Goal: Task Accomplishment & Management: Use online tool/utility

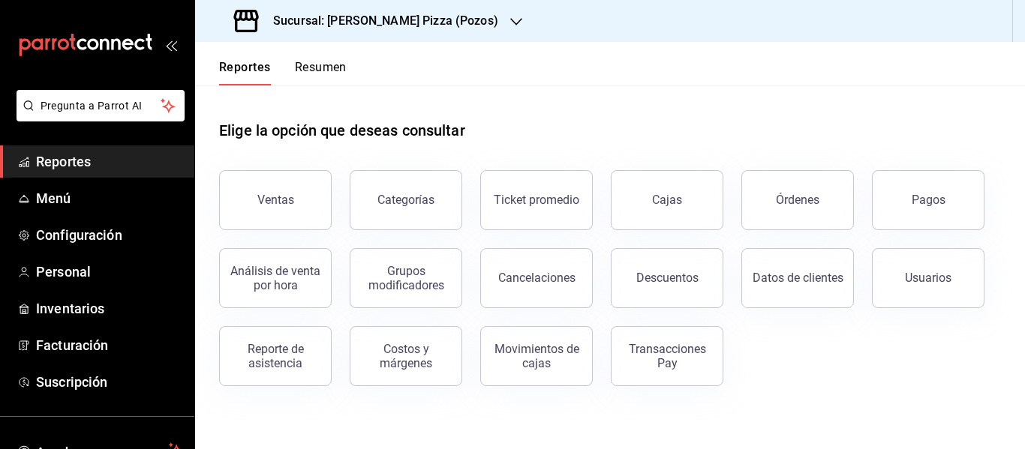
click at [341, 21] on h3 "Sucursal: [PERSON_NAME] Pizza (Pozos)" at bounding box center [379, 21] width 237 height 18
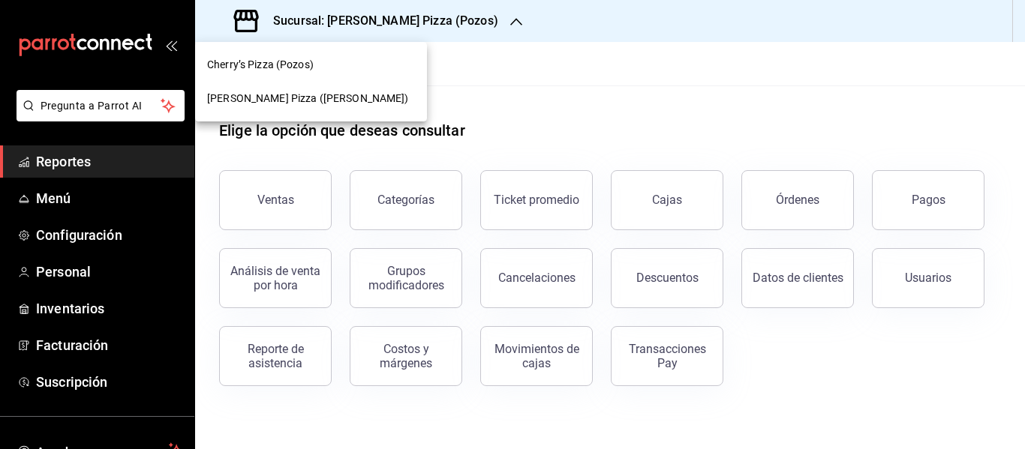
click at [353, 101] on div "[PERSON_NAME] Pizza ([PERSON_NAME])" at bounding box center [311, 99] width 208 height 16
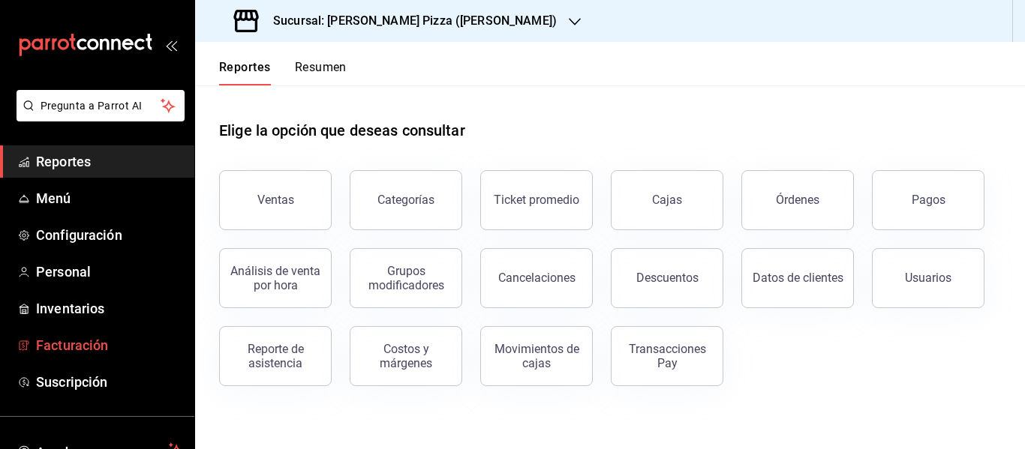
click at [113, 348] on span "Facturación" at bounding box center [109, 345] width 146 height 20
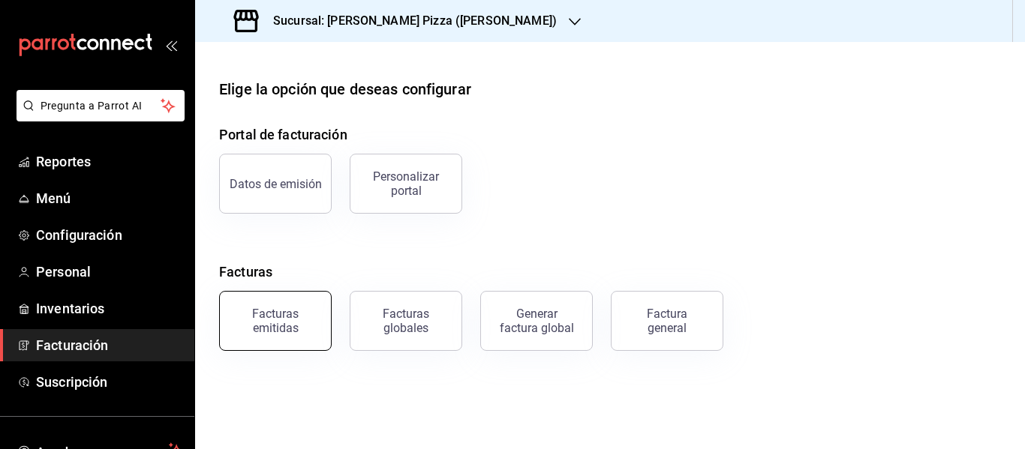
click at [303, 309] on div "Facturas emitidas" at bounding box center [275, 321] width 93 height 29
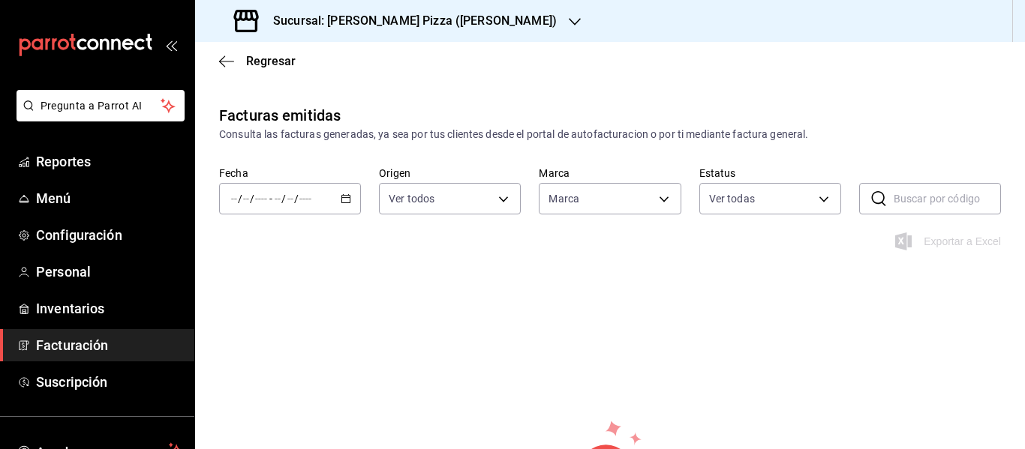
type input "cd79cf11-f347-45f4-9cd3-ef71055b157f"
click at [310, 201] on input "number" at bounding box center [306, 199] width 14 height 12
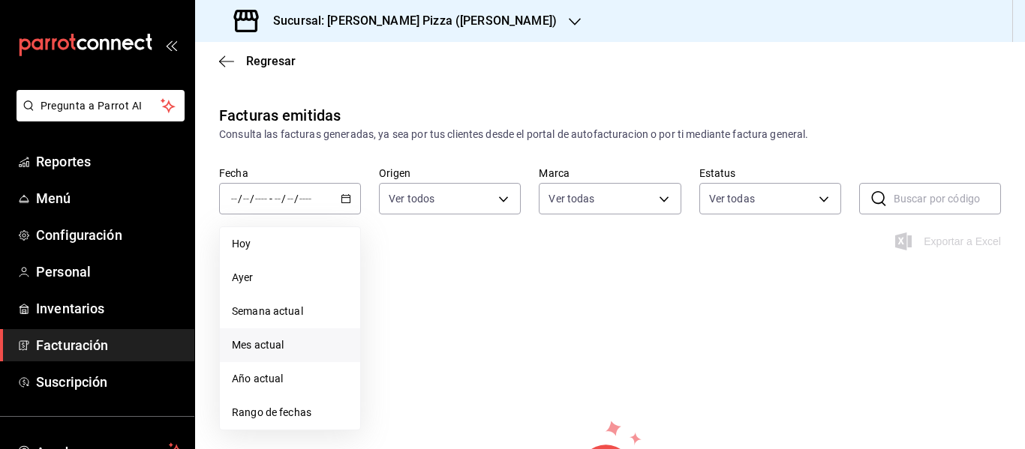
click at [279, 352] on span "Mes actual" at bounding box center [290, 346] width 116 height 16
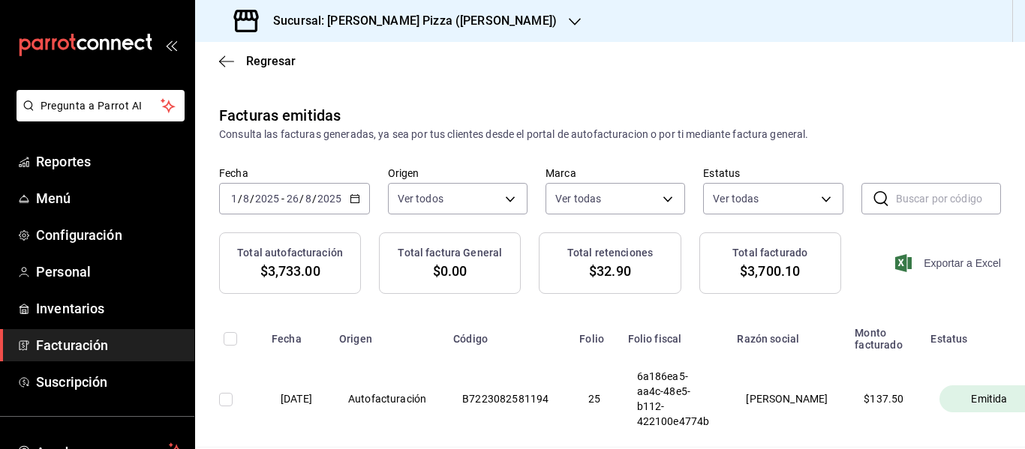
click at [955, 261] on span "Exportar a Excel" at bounding box center [949, 263] width 103 height 18
click at [996, 406] on span "Emitida" at bounding box center [989, 399] width 48 height 15
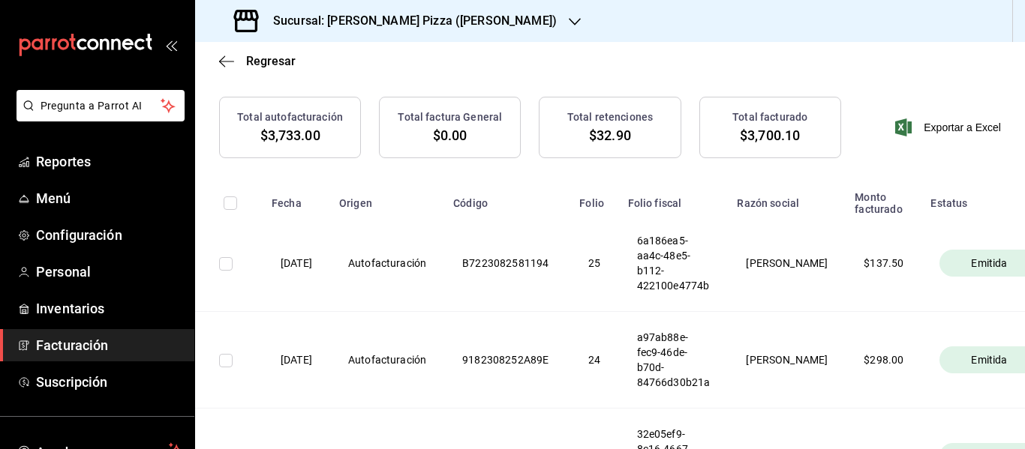
scroll to position [150, 0]
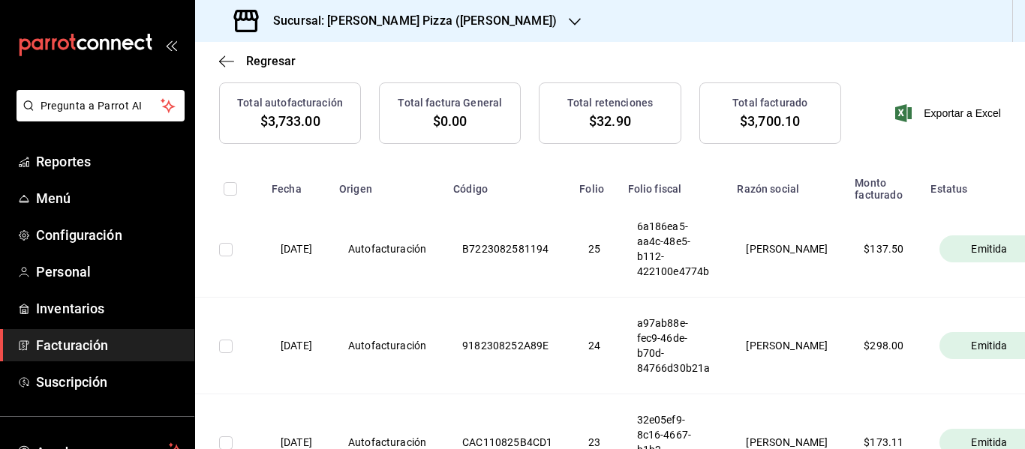
click at [225, 190] on input "checkbox" at bounding box center [231, 189] width 14 height 14
checkbox input "true"
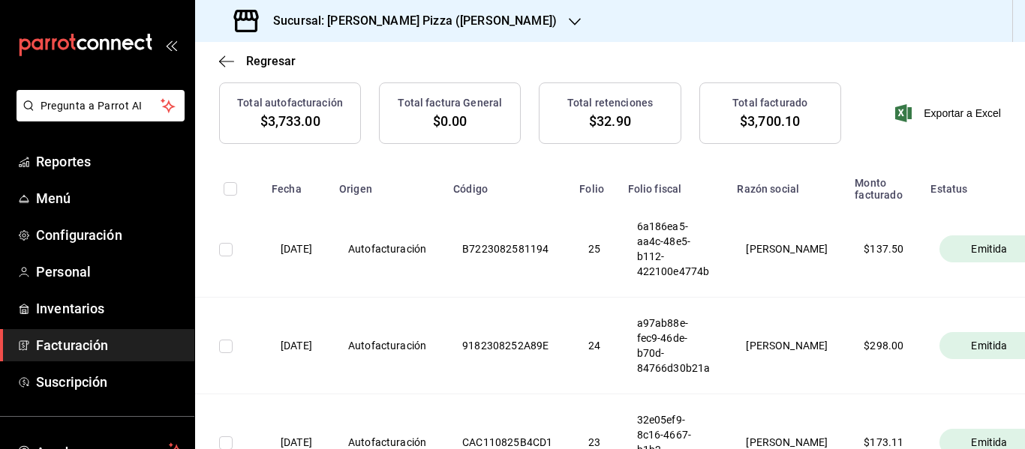
checkbox input "true"
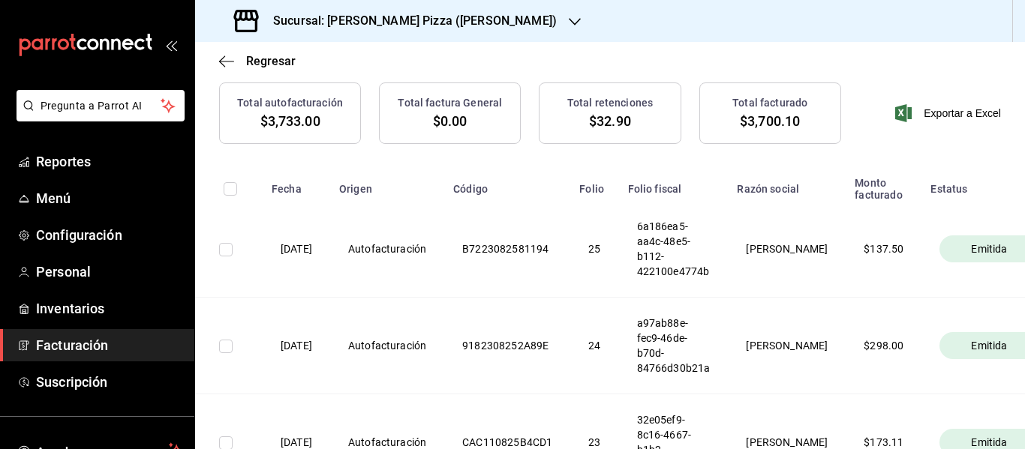
checkbox input "true"
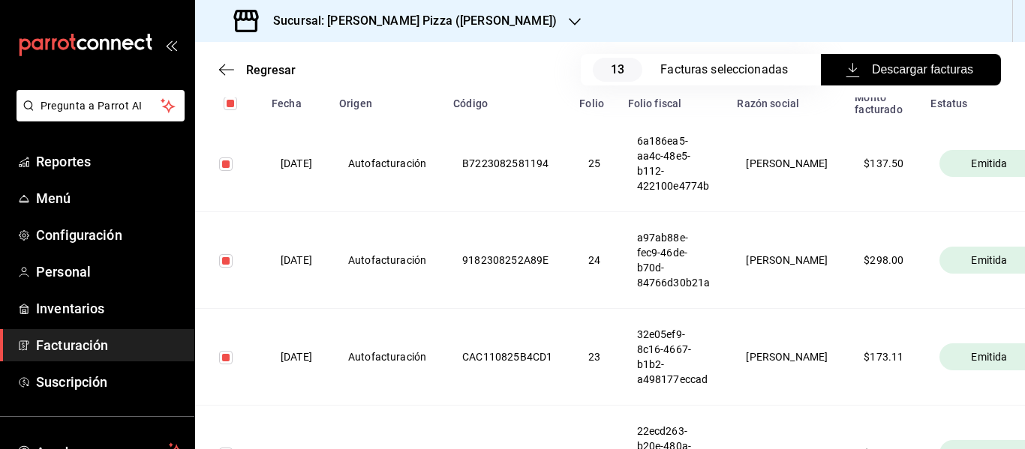
scroll to position [392, 0]
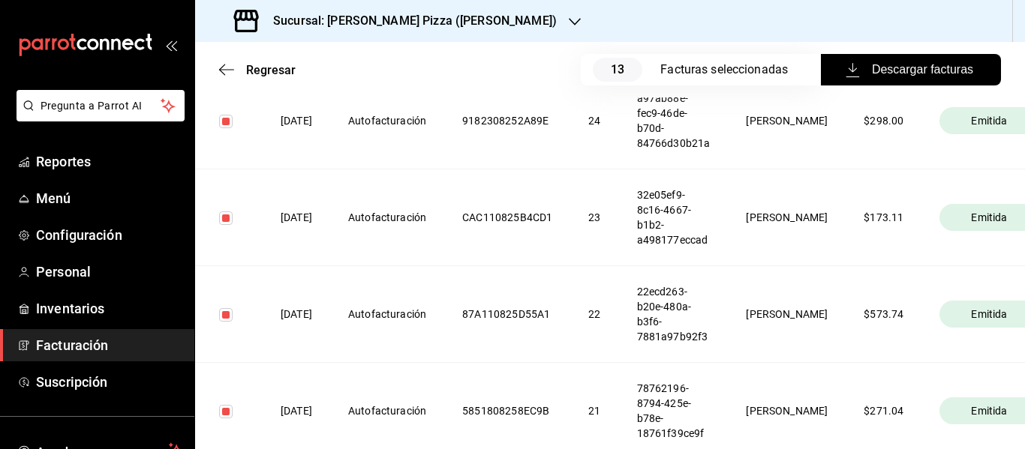
click at [904, 71] on span "Descargar facturas" at bounding box center [910, 70] width 125 height 18
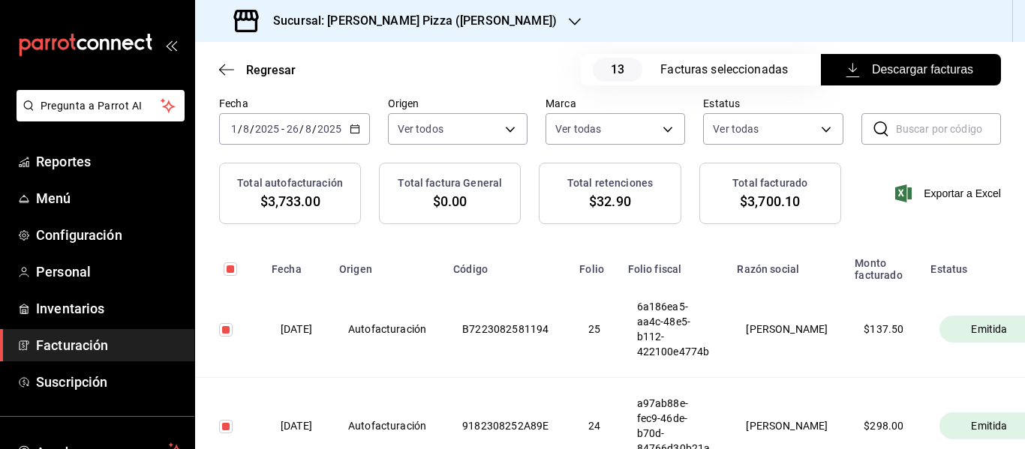
scroll to position [0, 0]
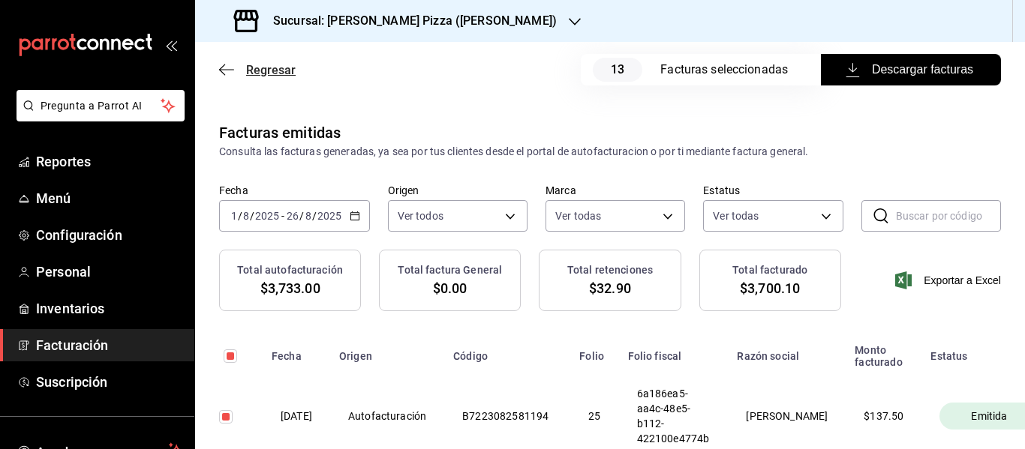
click at [235, 65] on span "Regresar" at bounding box center [257, 70] width 77 height 14
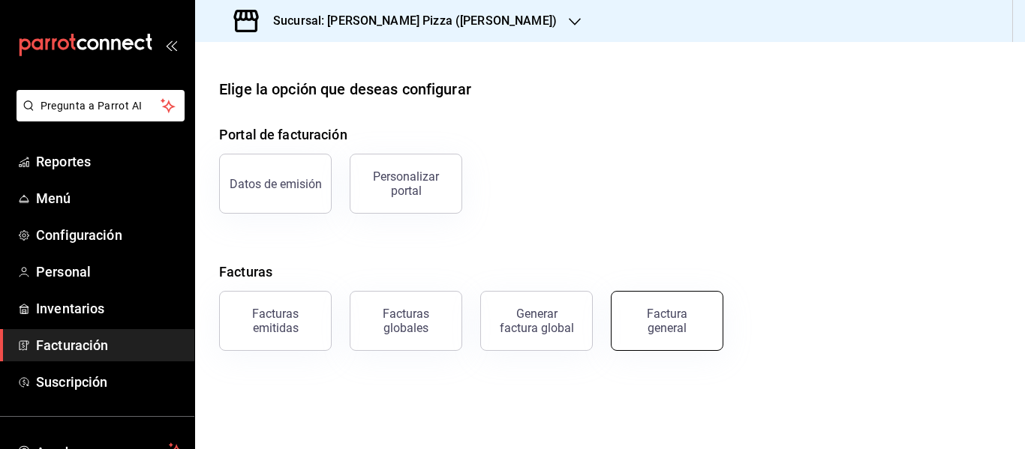
click at [679, 335] on button "Factura general" at bounding box center [667, 321] width 113 height 60
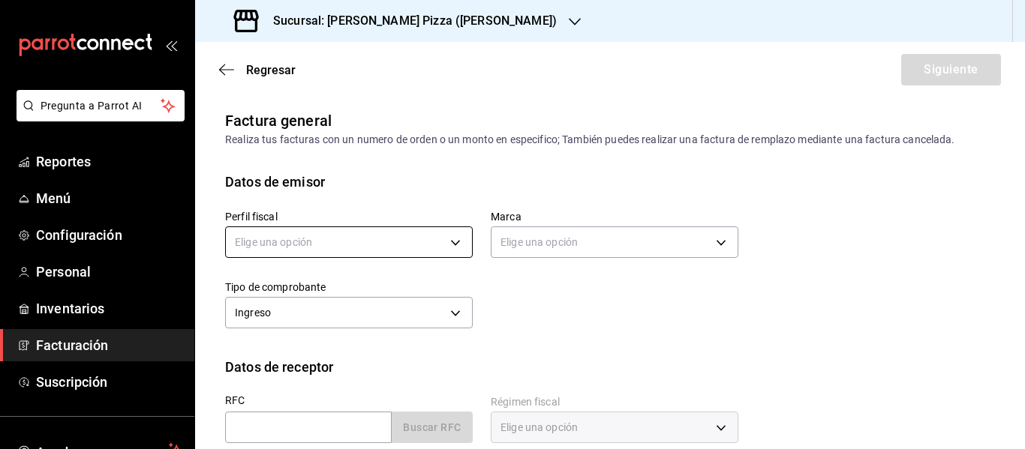
click at [416, 248] on body "Pregunta a Parrot AI Reportes Menú Configuración Personal Inventarios Facturaci…" at bounding box center [512, 224] width 1025 height 449
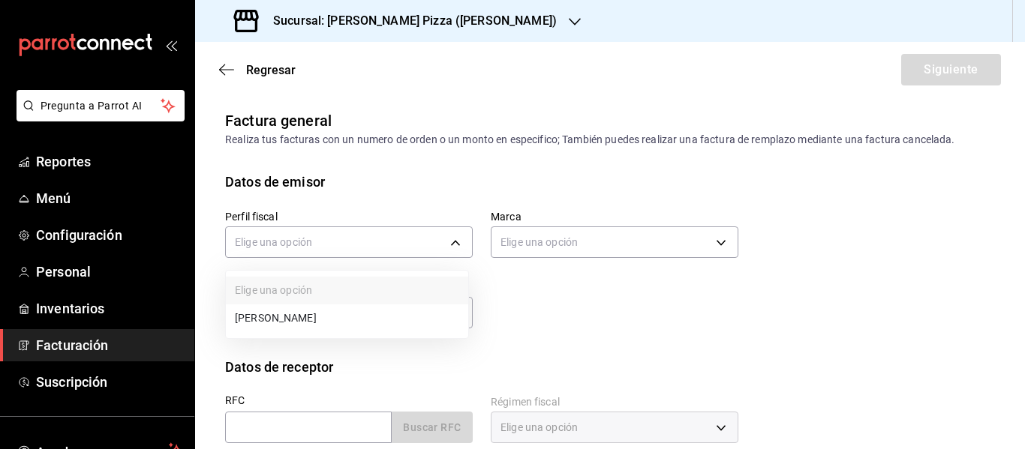
click at [410, 317] on li "[PERSON_NAME]" at bounding box center [347, 319] width 242 height 28
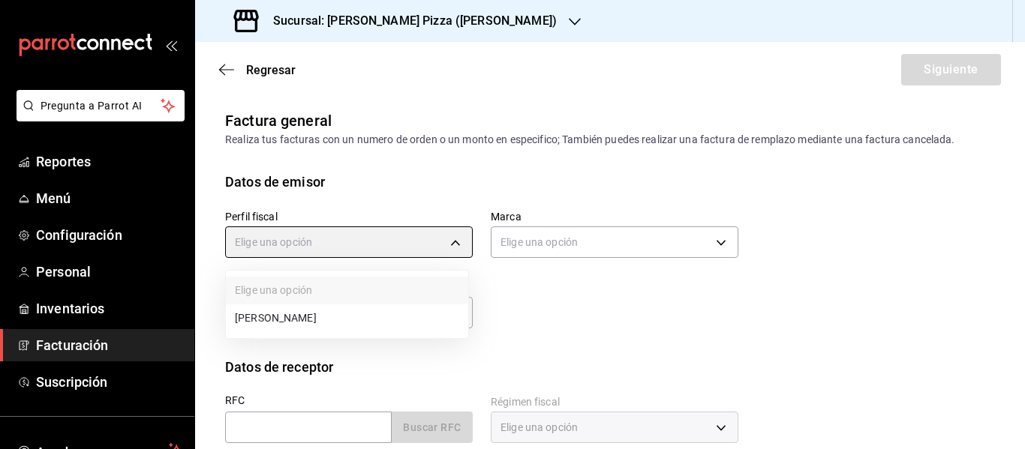
type input "bdd8672d-1959-4929-9ad9-594a9a4d82e0"
type input "cd79cf11-f347-45f4-9cd3-ef71055b157f"
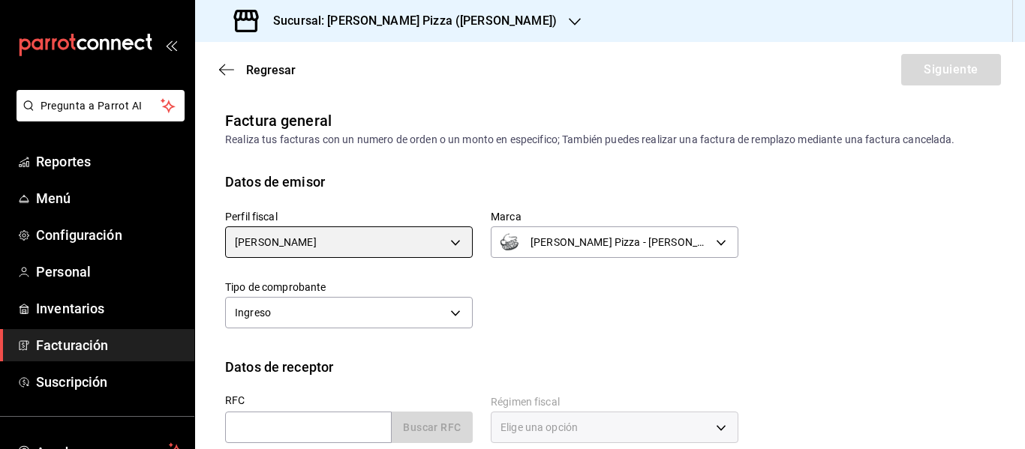
scroll to position [75, 0]
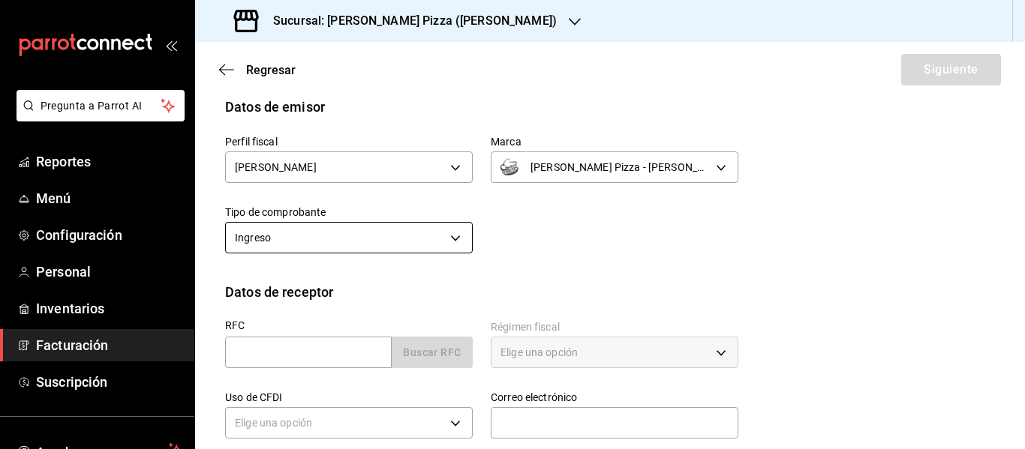
click at [434, 242] on body "Pregunta a Parrot AI Reportes Menú Configuración Personal Inventarios Facturaci…" at bounding box center [512, 224] width 1025 height 449
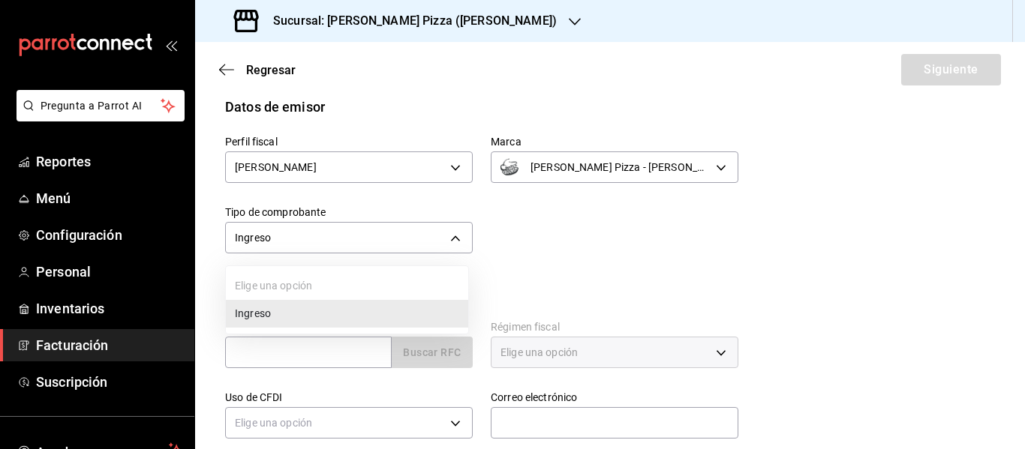
click at [429, 308] on li "Ingreso" at bounding box center [347, 314] width 242 height 28
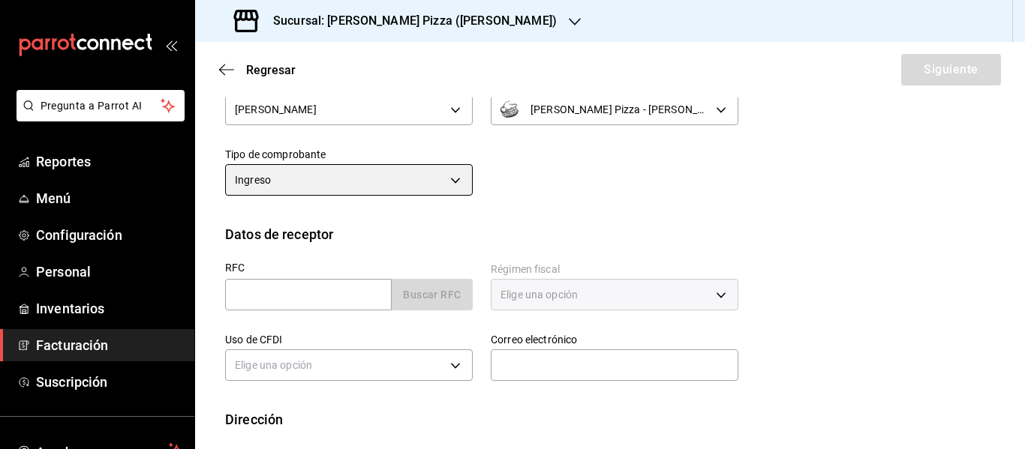
scroll to position [206, 0]
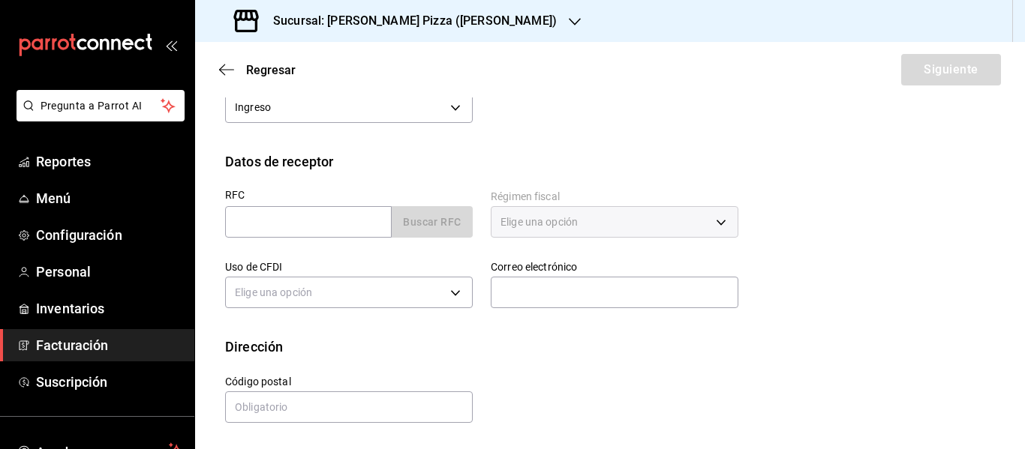
click at [581, 227] on div "Elige una opción" at bounding box center [615, 222] width 248 height 32
click at [324, 224] on input "text" at bounding box center [308, 222] width 167 height 32
click at [563, 255] on div "Correo electrónico" at bounding box center [606, 277] width 266 height 71
click at [226, 70] on icon "button" at bounding box center [226, 69] width 15 height 1
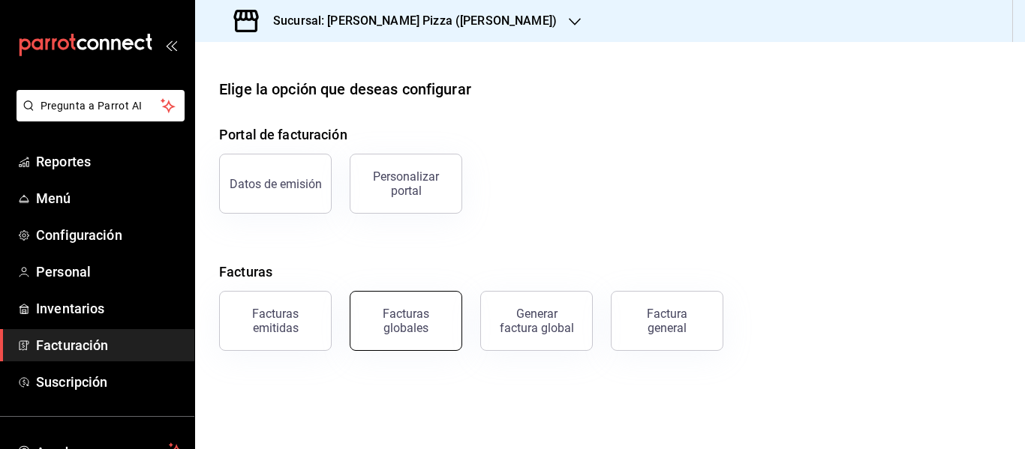
click at [434, 334] on div "Facturas globales" at bounding box center [405, 321] width 93 height 29
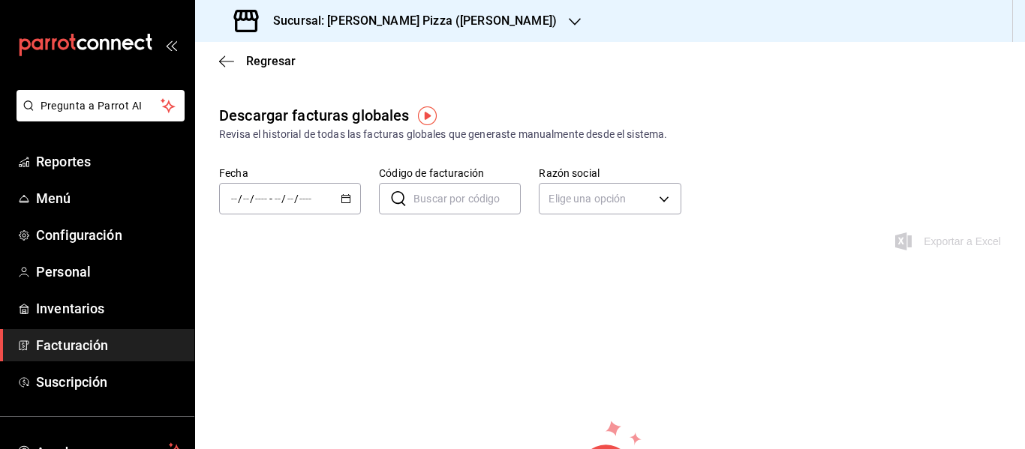
click at [344, 206] on div "/ / - / /" at bounding box center [290, 199] width 142 height 32
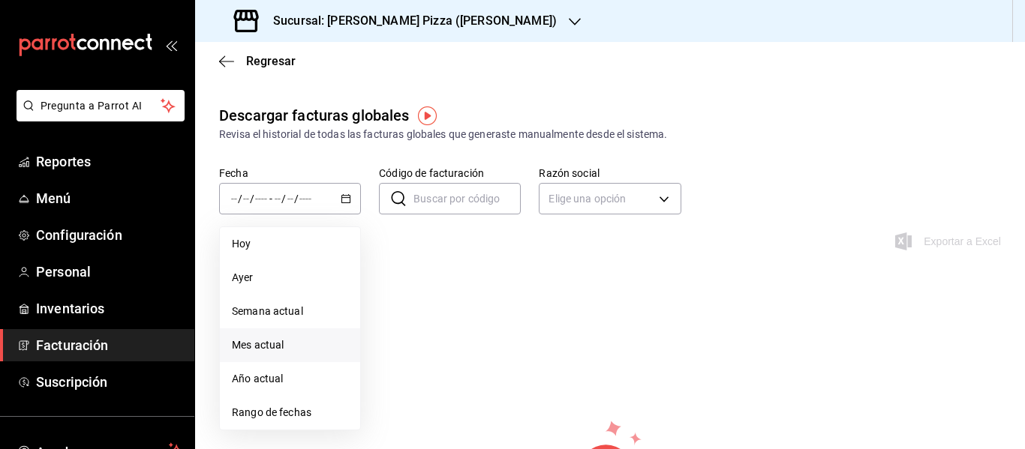
click at [289, 350] on span "Mes actual" at bounding box center [290, 346] width 116 height 16
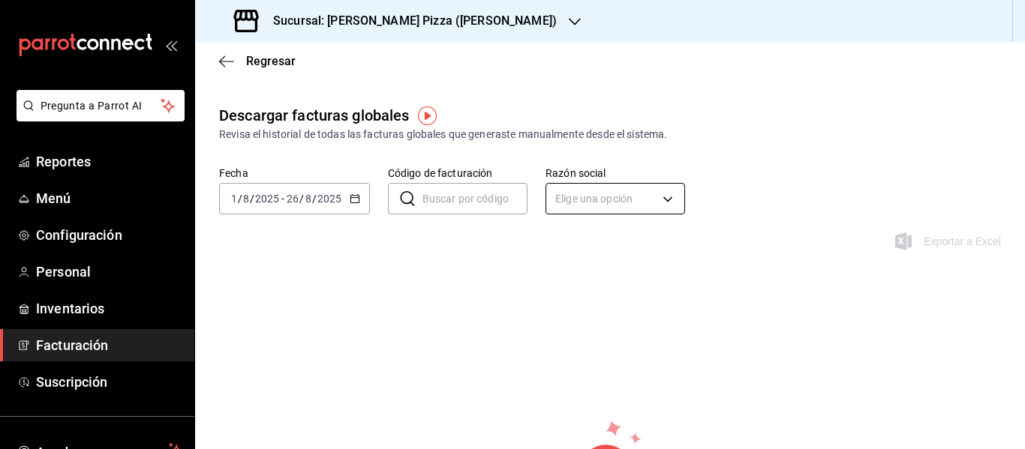
click at [671, 206] on body "Pregunta a Parrot AI Reportes Menú Configuración Personal Inventarios Facturaci…" at bounding box center [512, 224] width 1025 height 449
click at [652, 275] on li "[PERSON_NAME]" at bounding box center [610, 275] width 136 height 28
type input "bdd8672d-1959-4929-9ad9-594a9a4d82e0"
click at [230, 53] on div "Regresar" at bounding box center [610, 61] width 830 height 38
click at [227, 60] on icon "button" at bounding box center [226, 62] width 15 height 14
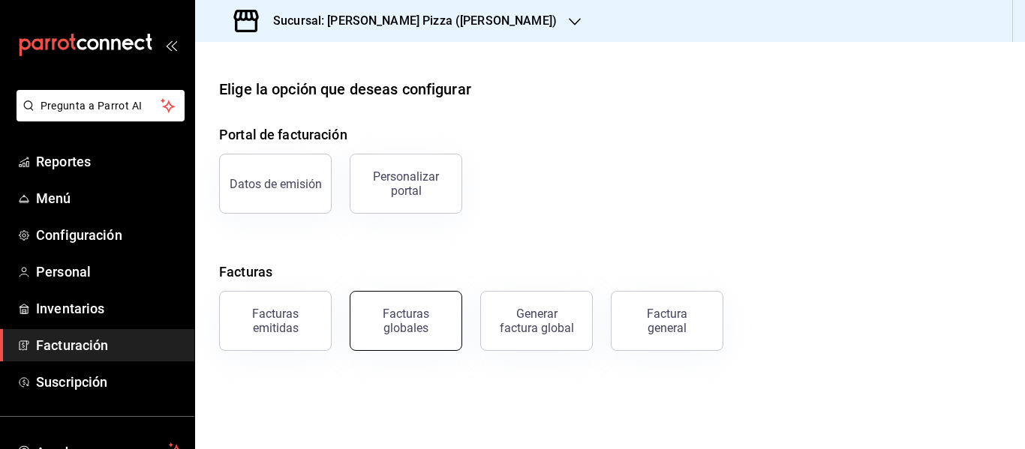
click at [405, 331] on div "Facturas globales" at bounding box center [405, 321] width 93 height 29
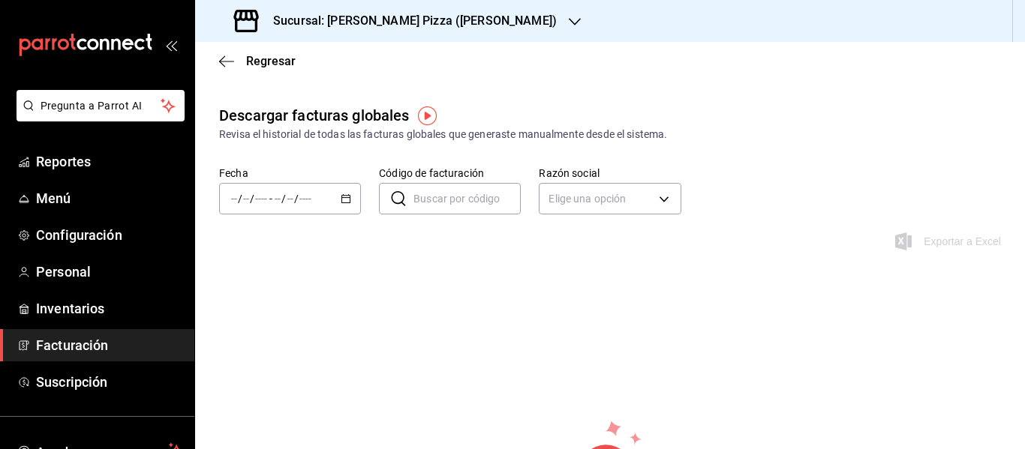
click at [224, 50] on div "Regresar" at bounding box center [610, 61] width 830 height 38
click at [225, 62] on icon "button" at bounding box center [226, 61] width 15 height 1
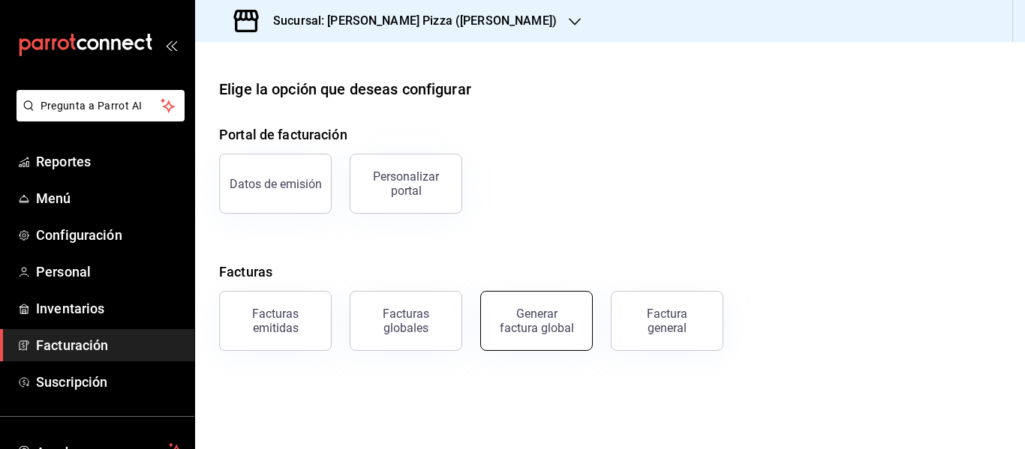
click at [534, 346] on button "Generar factura global" at bounding box center [536, 321] width 113 height 60
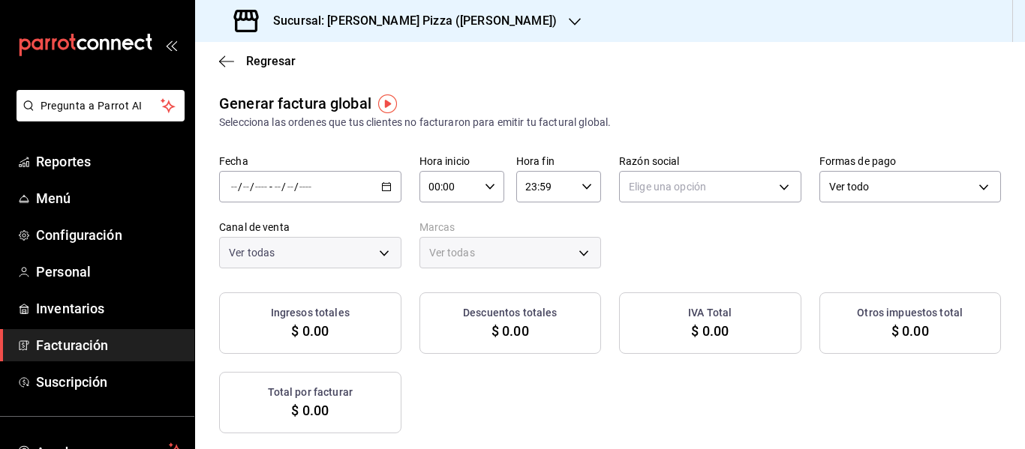
type input "PARROT,UBER_EATS,RAPPI,DIDI_FOOD,ONLINE"
click at [401, 192] on div "/ / - / /" at bounding box center [310, 187] width 182 height 32
click at [268, 227] on span "Rango de fechas" at bounding box center [290, 232] width 116 height 16
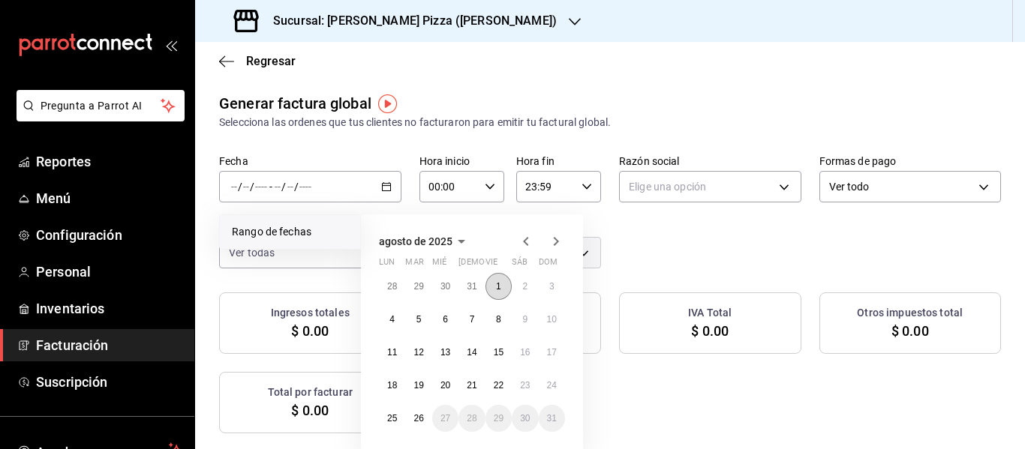
click at [499, 286] on abbr "1" at bounding box center [498, 286] width 5 height 11
click at [417, 422] on abbr "26" at bounding box center [418, 418] width 10 height 11
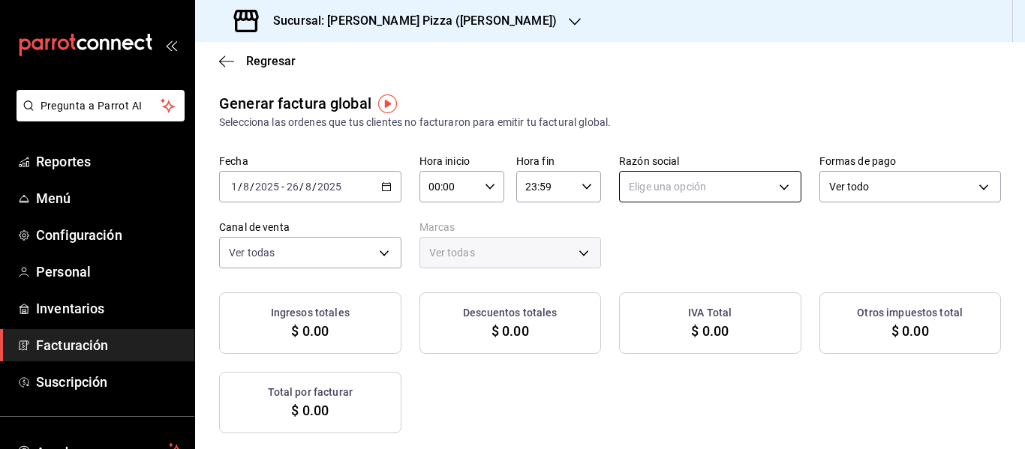
click at [802, 190] on body "Pregunta a Parrot AI Reportes Menú Configuración Personal Inventarios Facturaci…" at bounding box center [512, 224] width 1025 height 449
click at [832, 265] on li "[PERSON_NAME]" at bounding box center [867, 263] width 243 height 28
type input "bdd8672d-1959-4929-9ad9-594a9a4d82e0"
type input "cd79cf11-f347-45f4-9cd3-ef71055b157f"
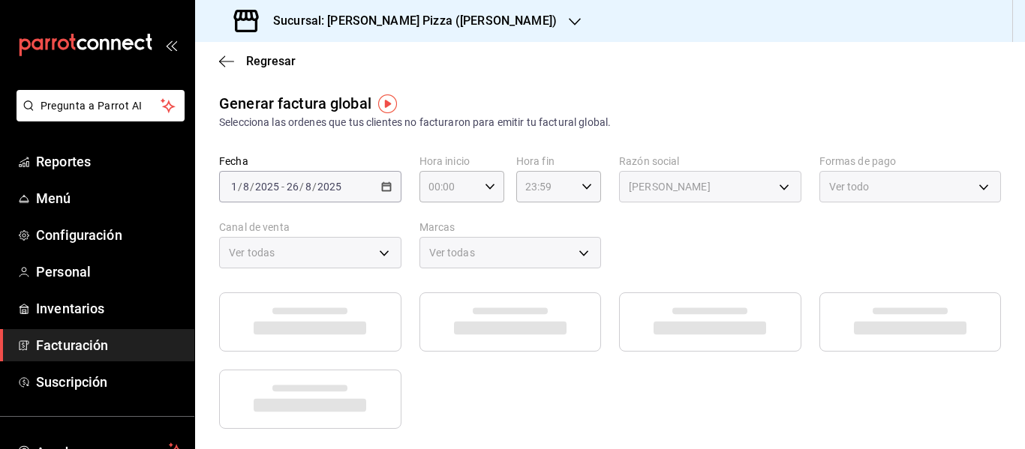
click at [819, 203] on div "Ver todo" at bounding box center [910, 187] width 182 height 32
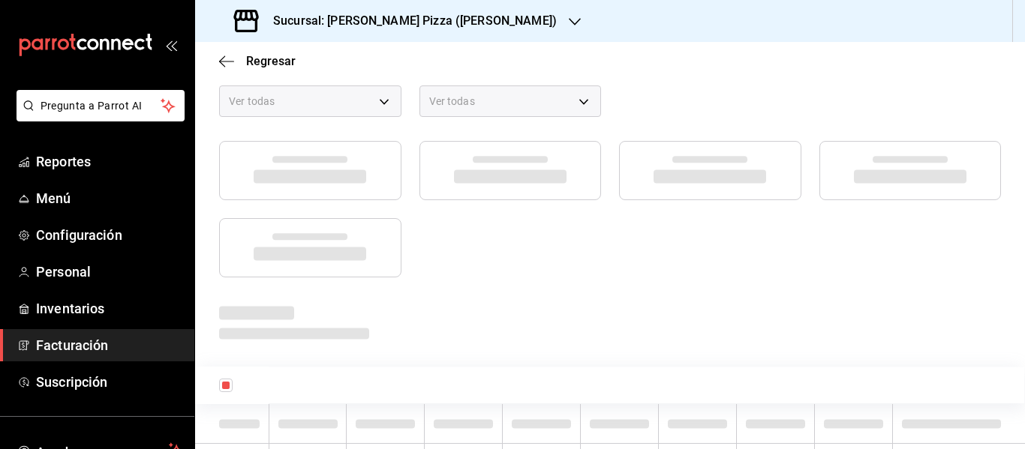
scroll to position [150, 0]
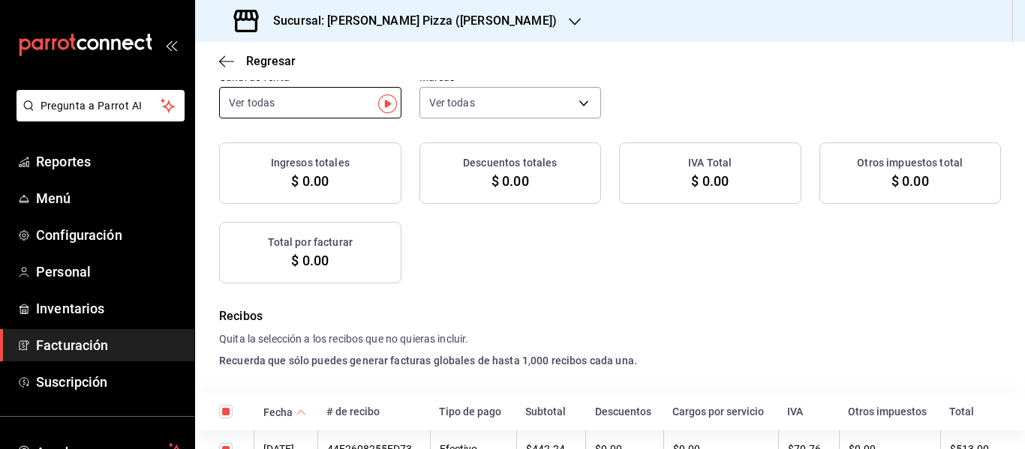
checkbox input "true"
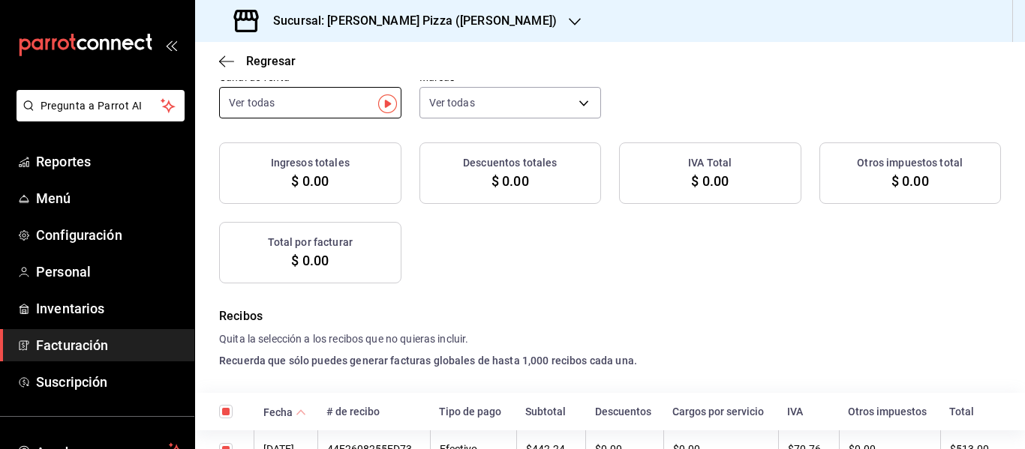
checkbox input "true"
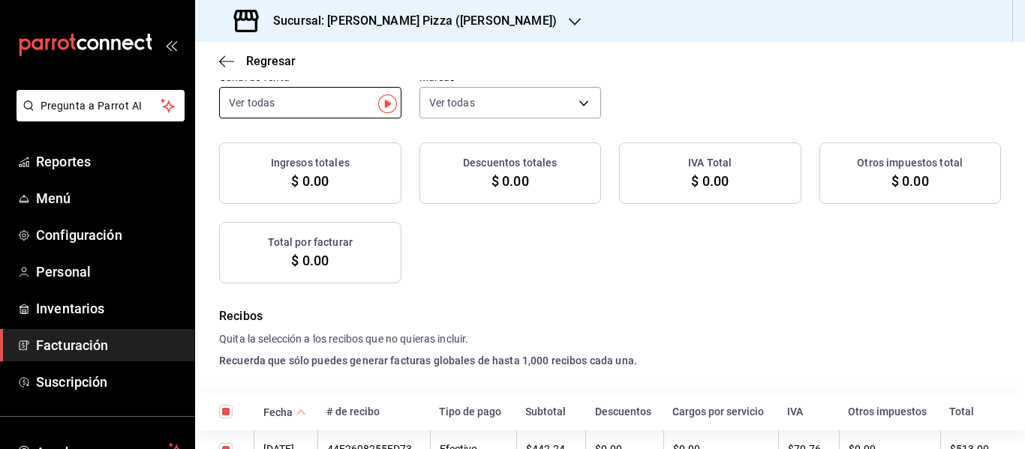
checkbox input "true"
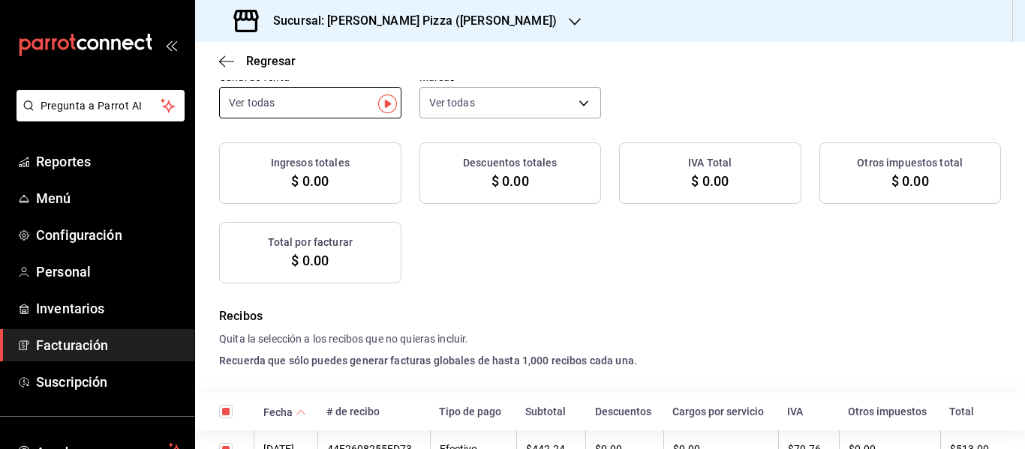
checkbox input "true"
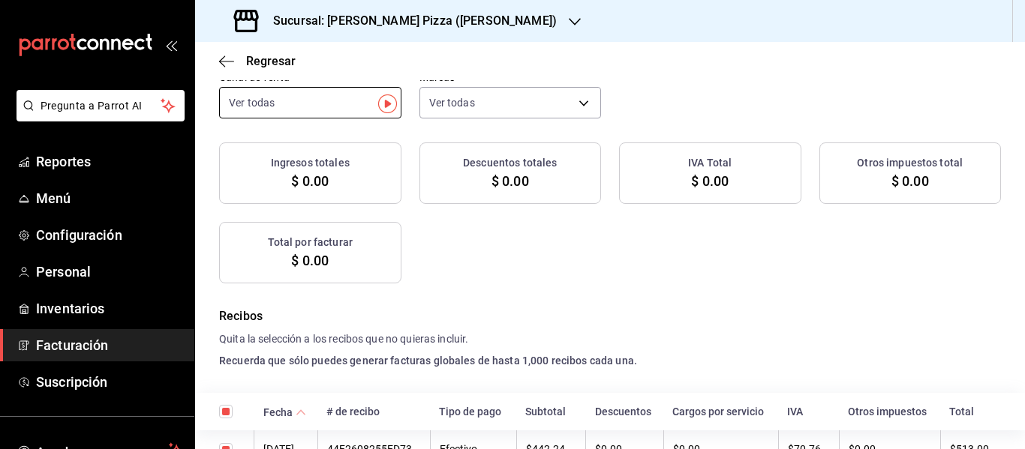
checkbox input "true"
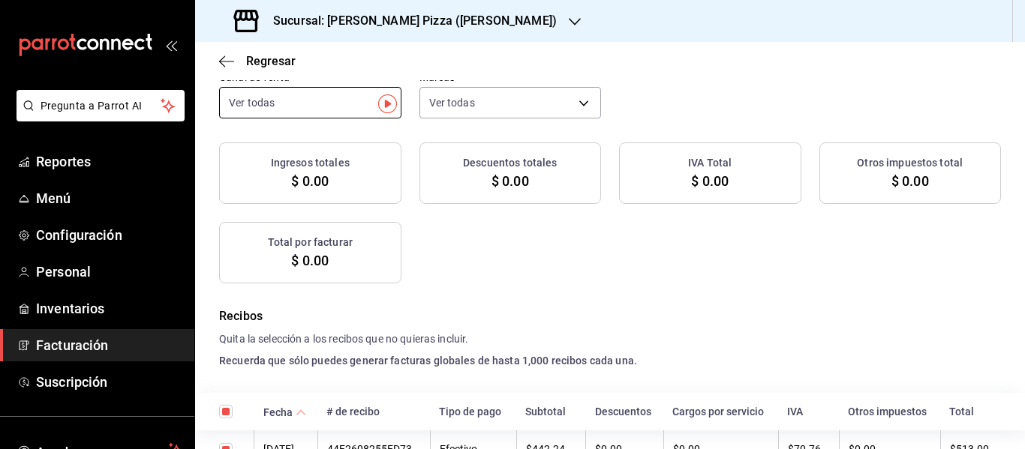
checkbox input "true"
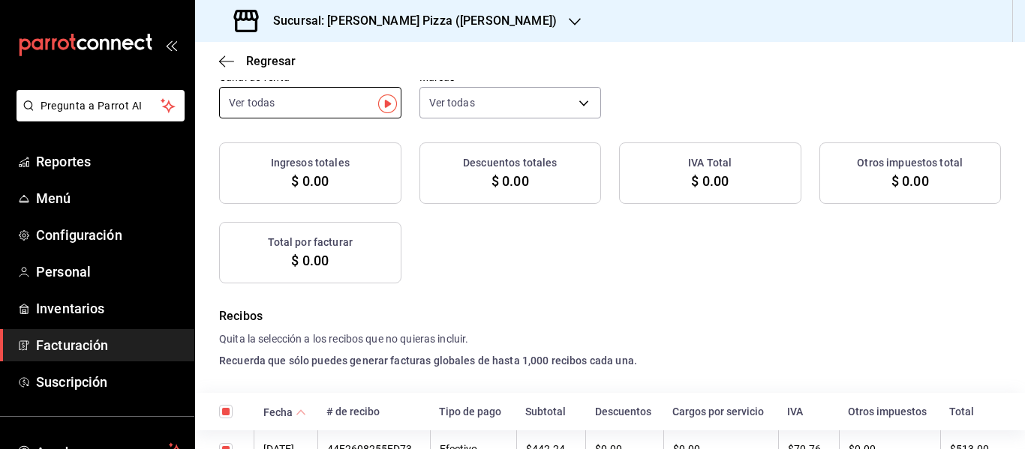
checkbox input "true"
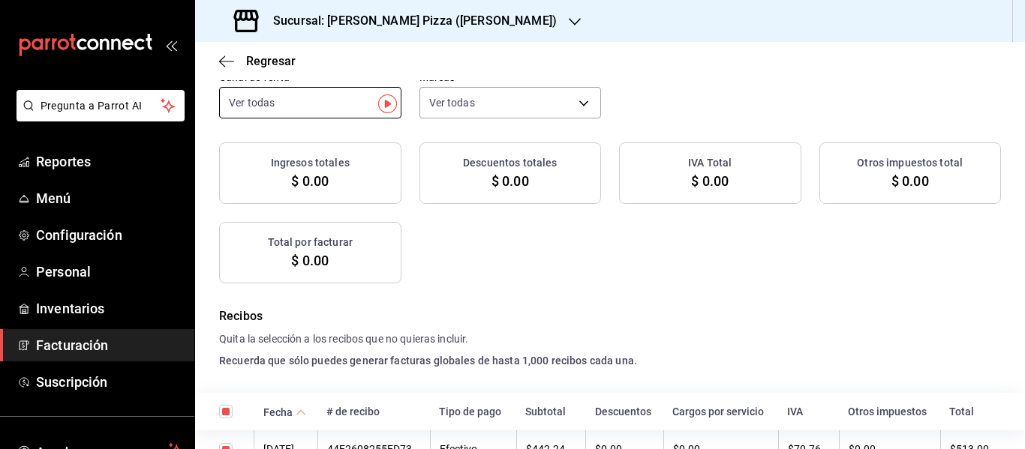
checkbox input "true"
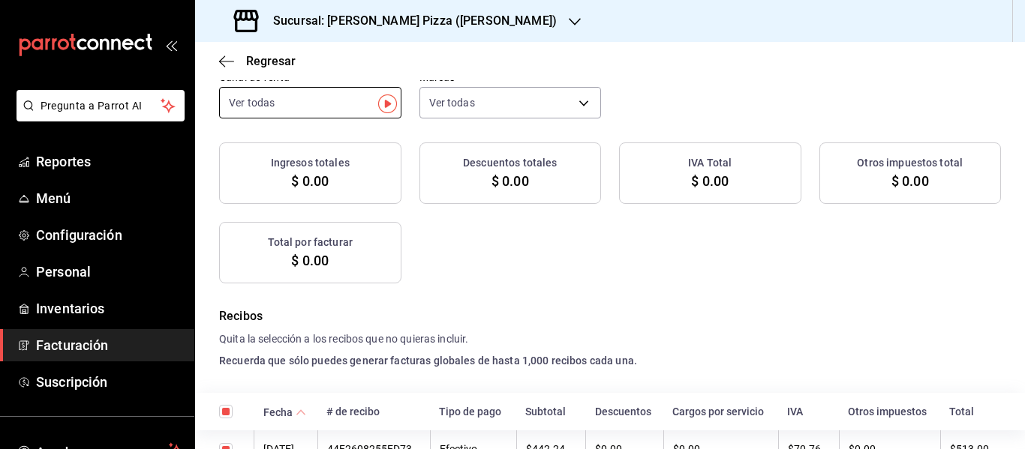
checkbox input "true"
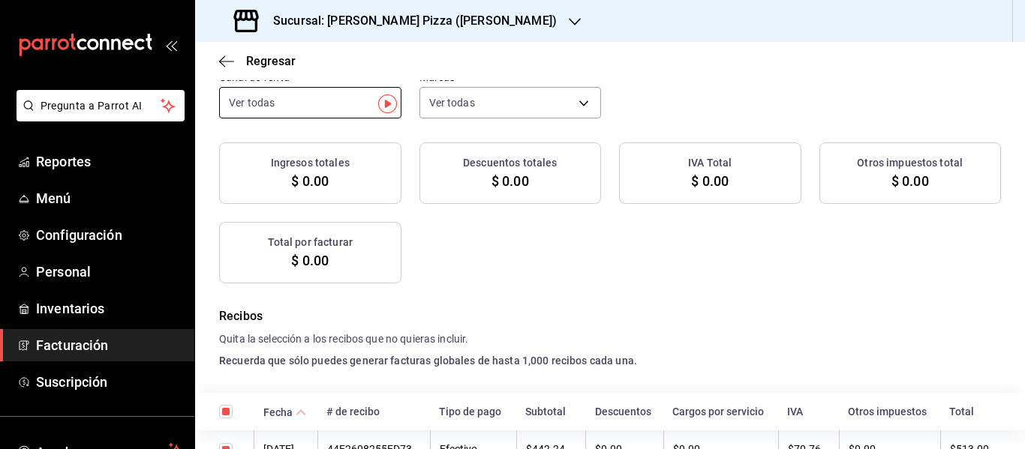
checkbox input "true"
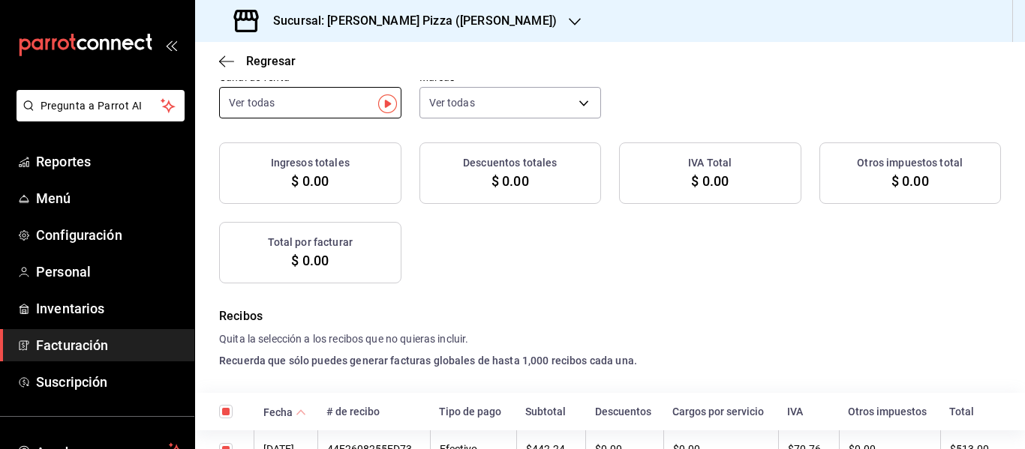
checkbox input "true"
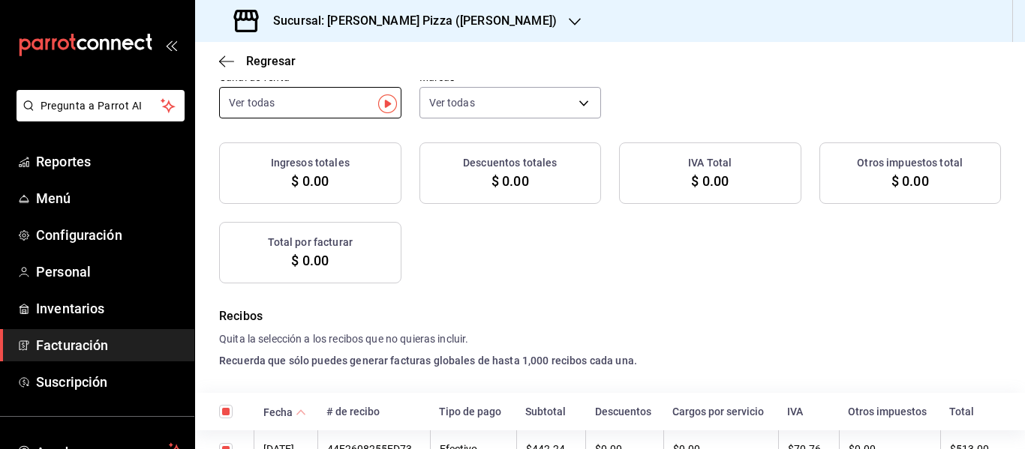
checkbox input "true"
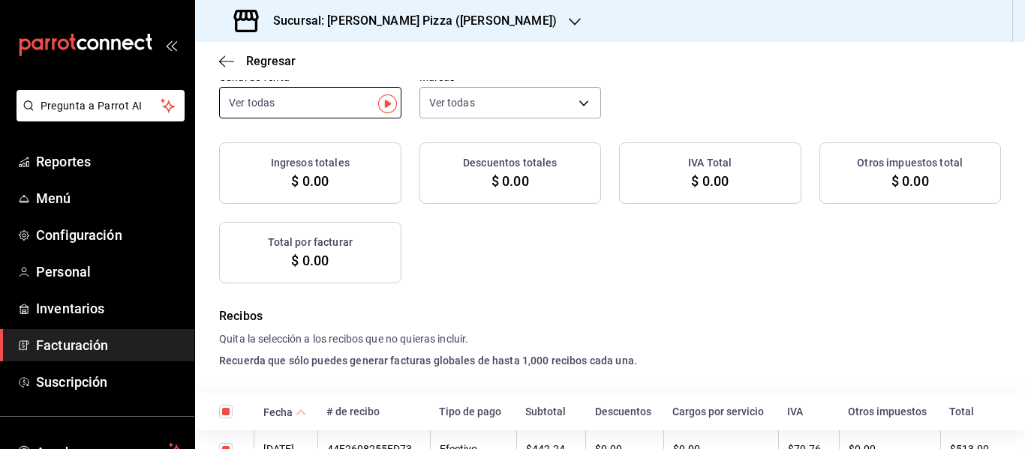
checkbox input "true"
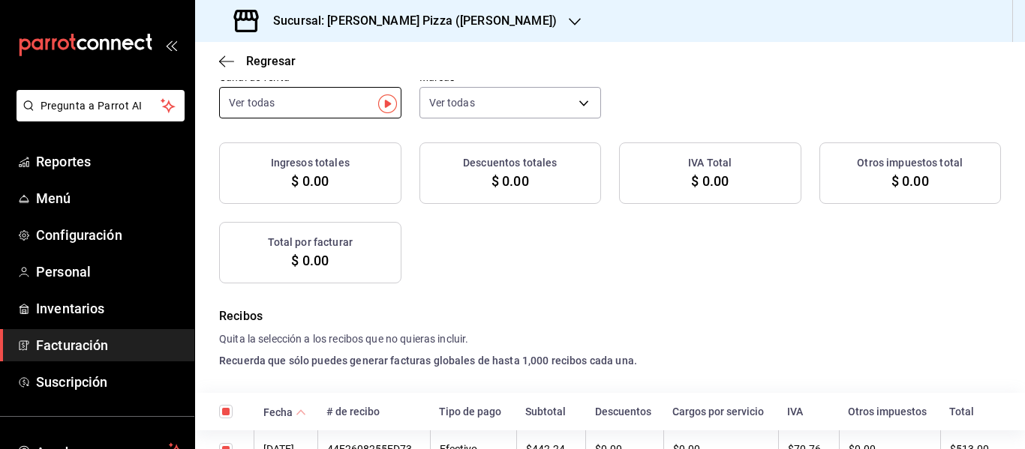
checkbox input "true"
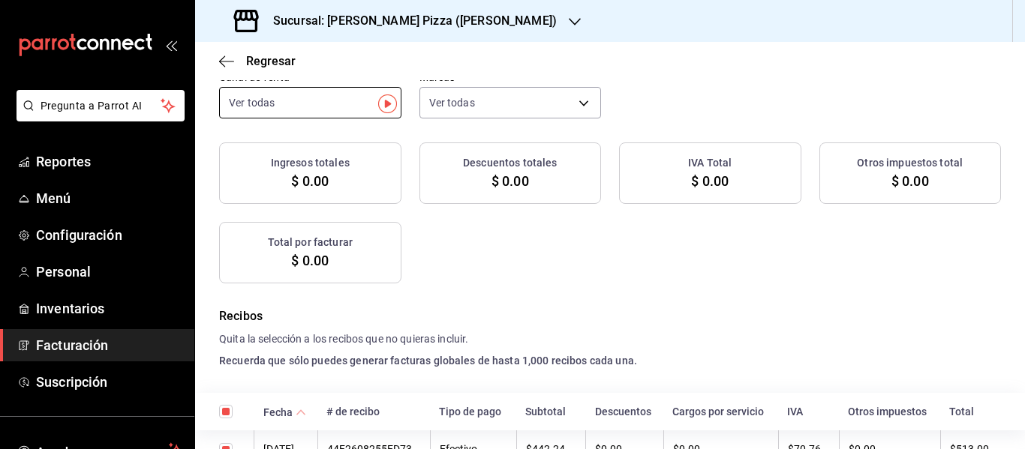
checkbox input "true"
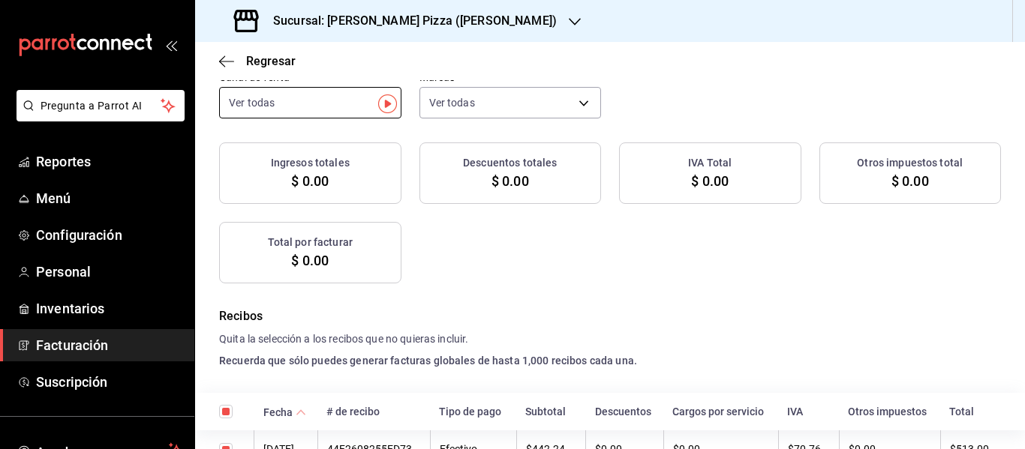
checkbox input "true"
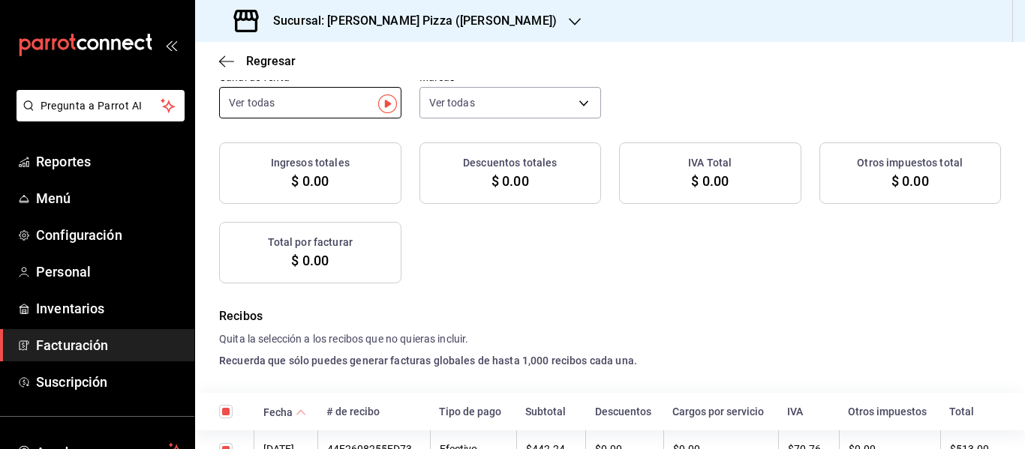
checkbox input "true"
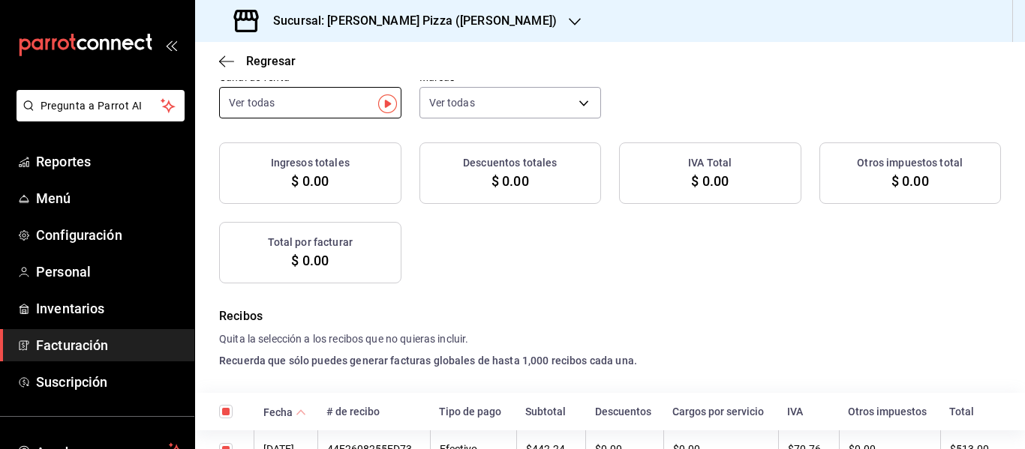
checkbox input "true"
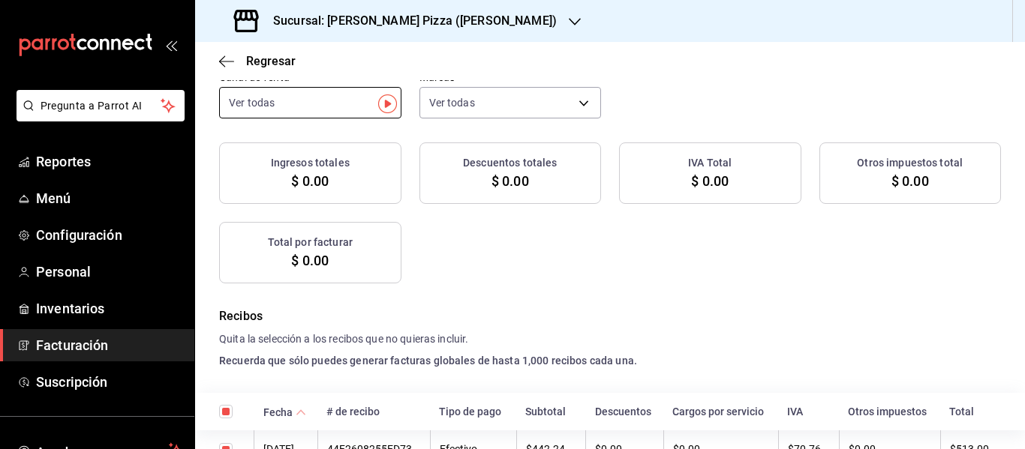
checkbox input "true"
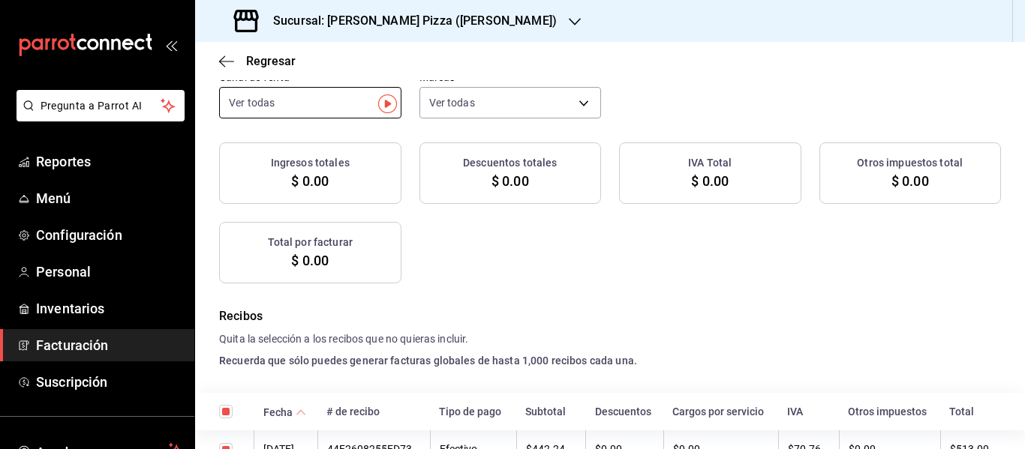
checkbox input "true"
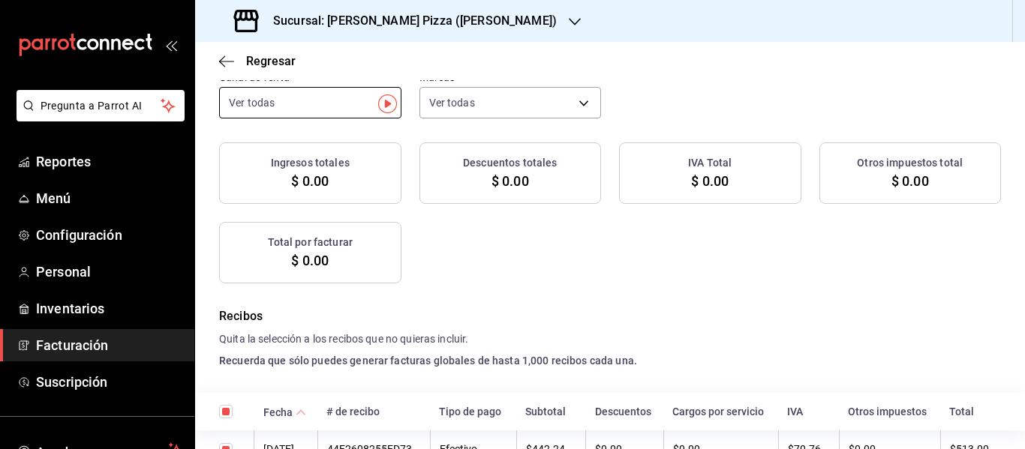
checkbox input "true"
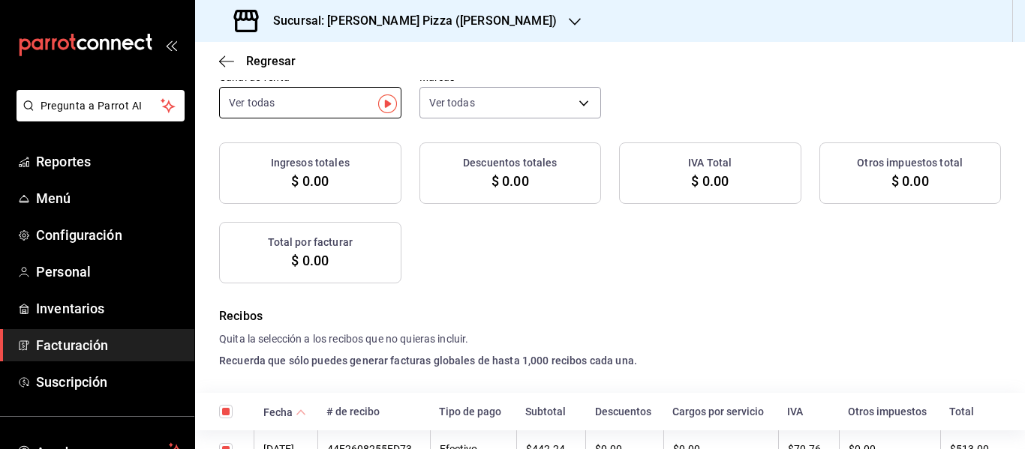
checkbox input "true"
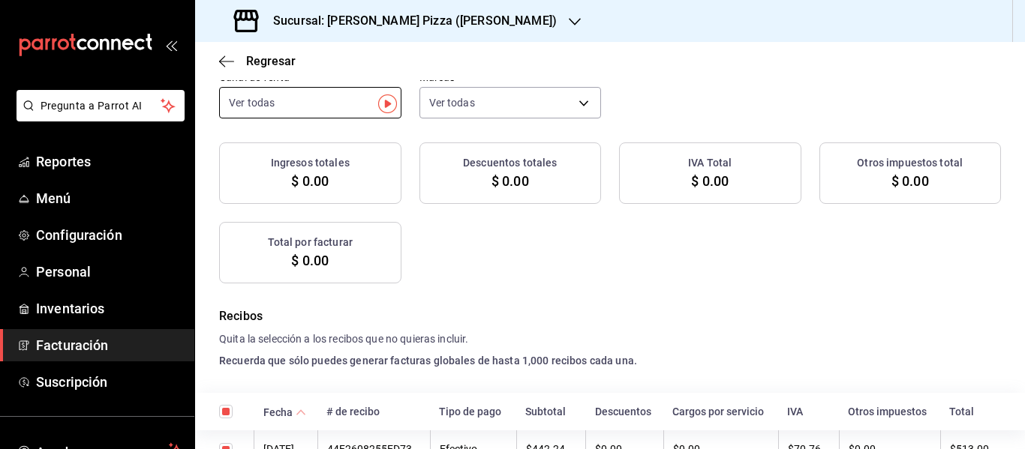
checkbox input "true"
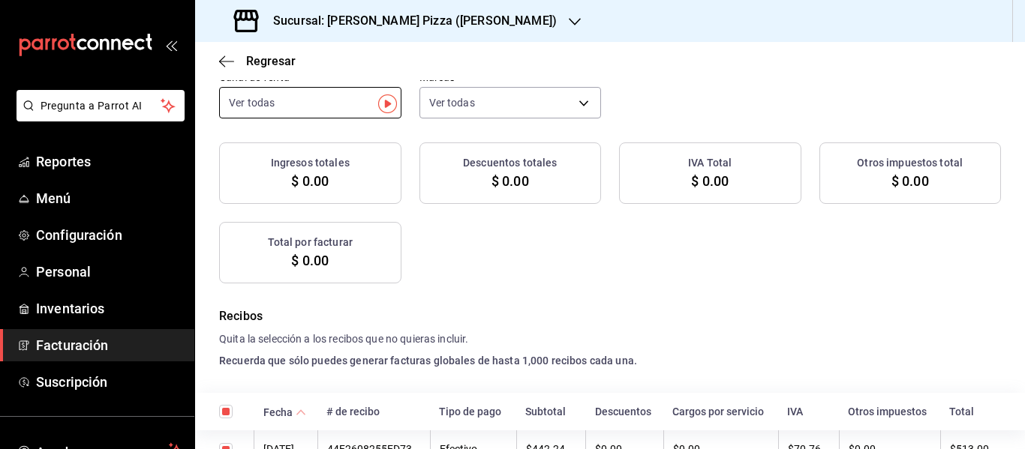
checkbox input "true"
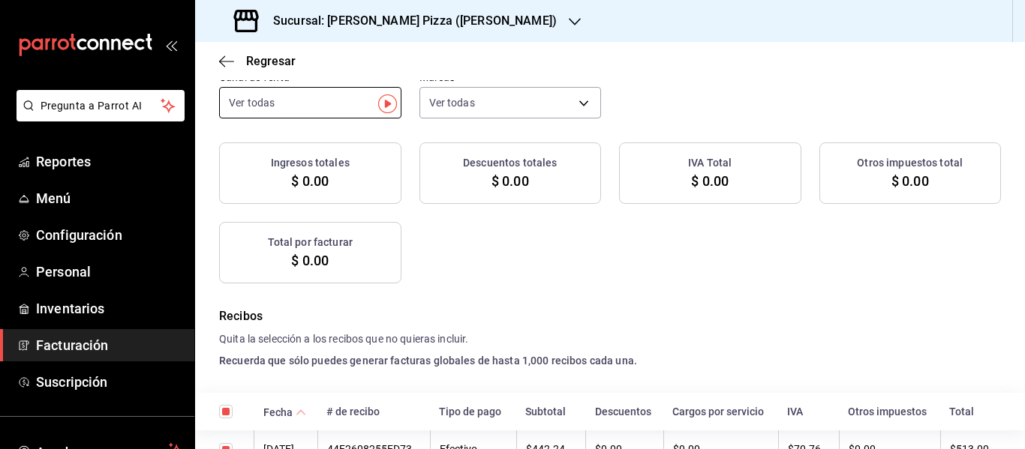
checkbox input "true"
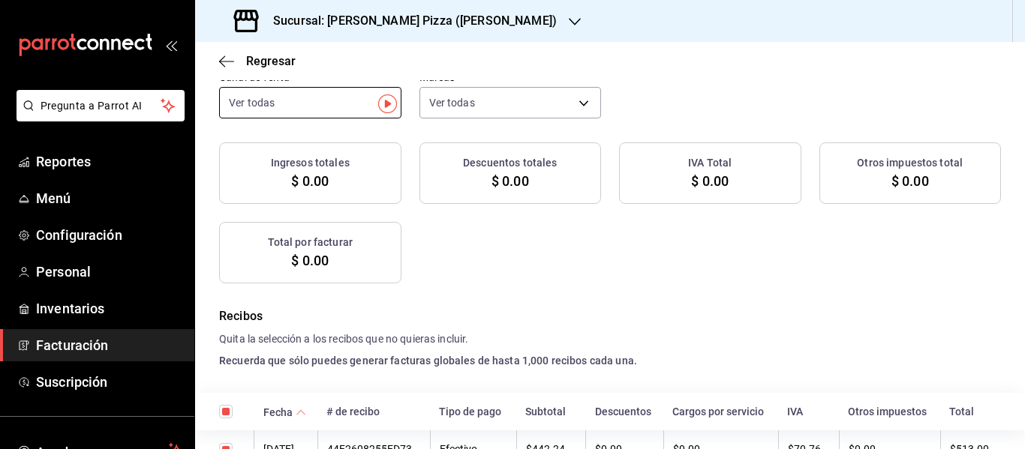
checkbox input "true"
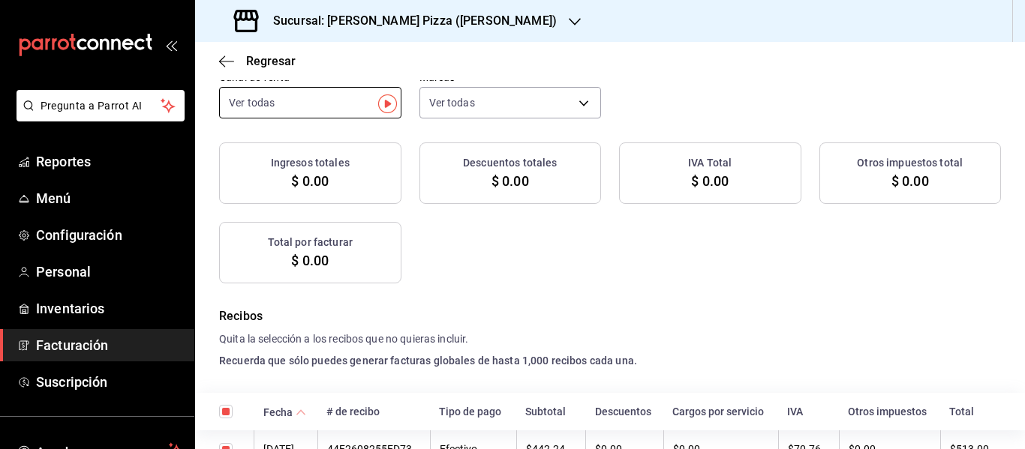
checkbox input "true"
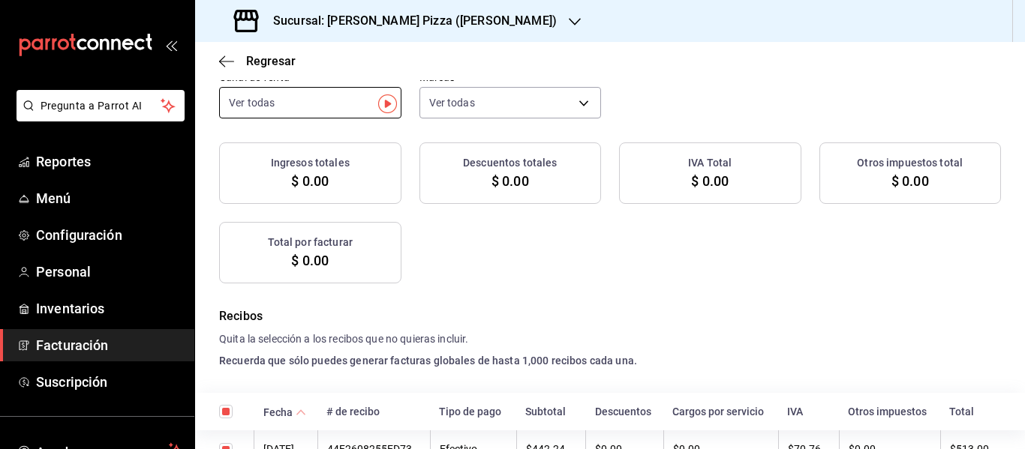
checkbox input "true"
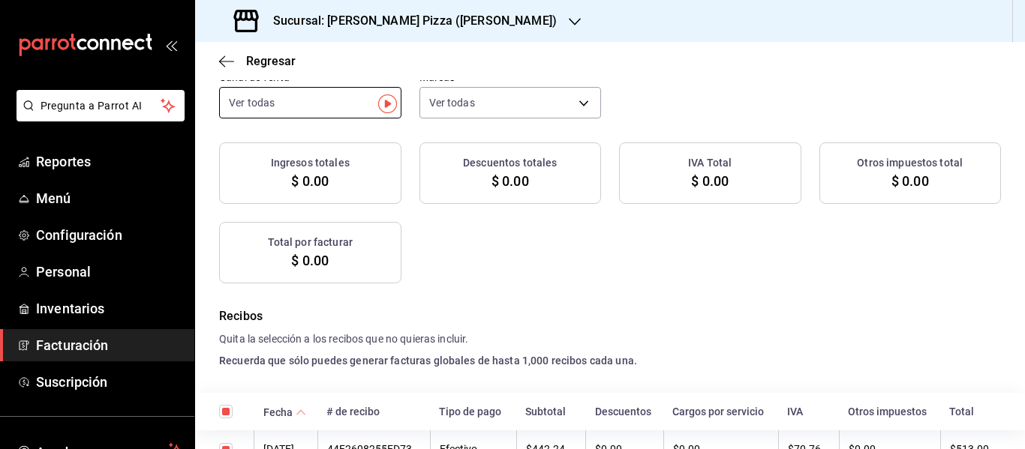
checkbox input "true"
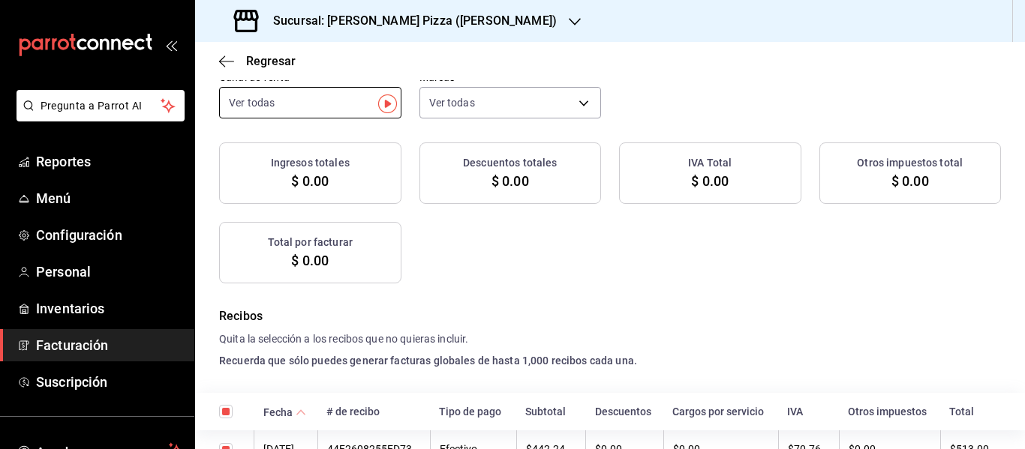
checkbox input "true"
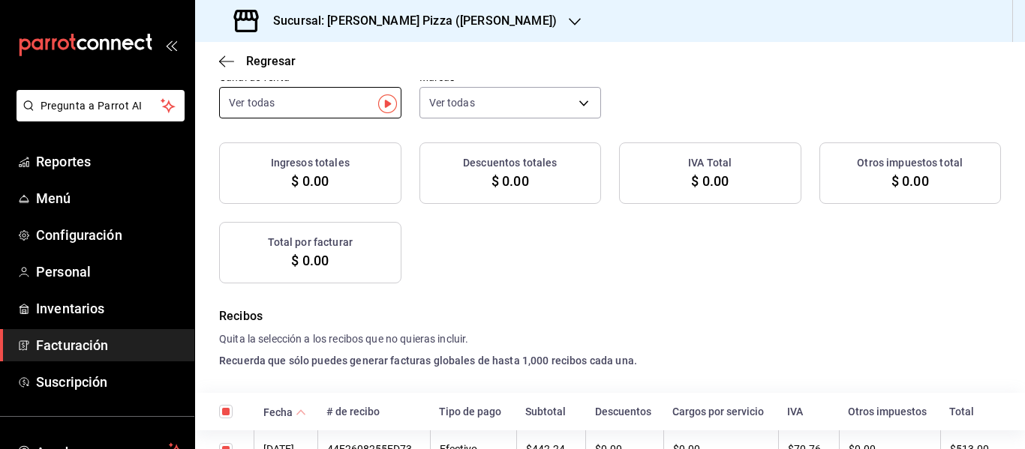
checkbox input "true"
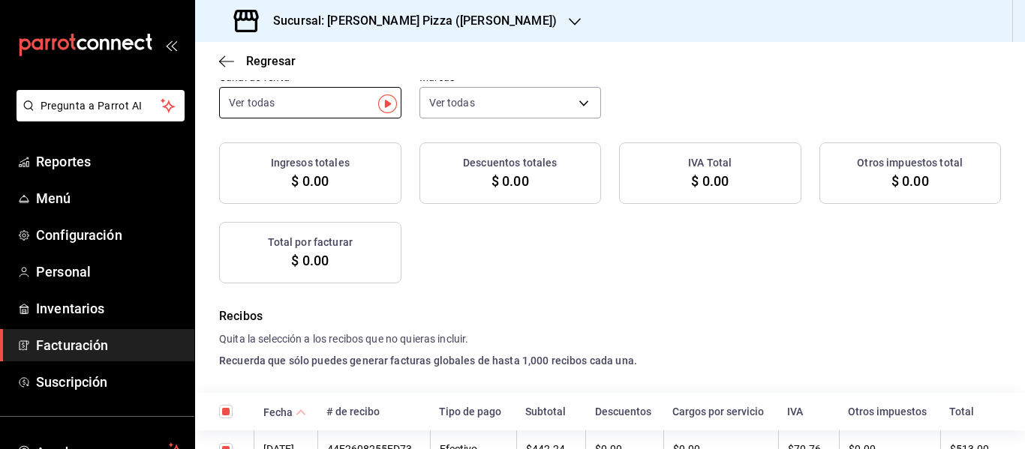
checkbox input "true"
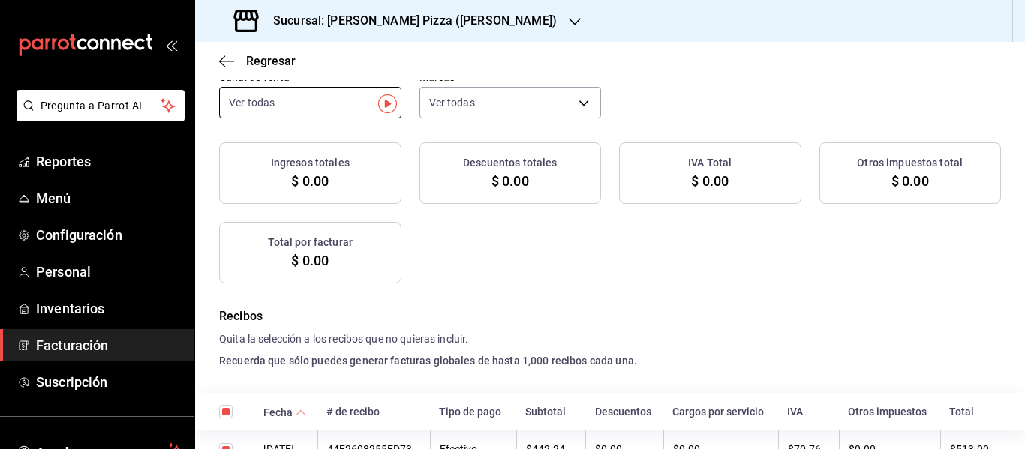
checkbox input "true"
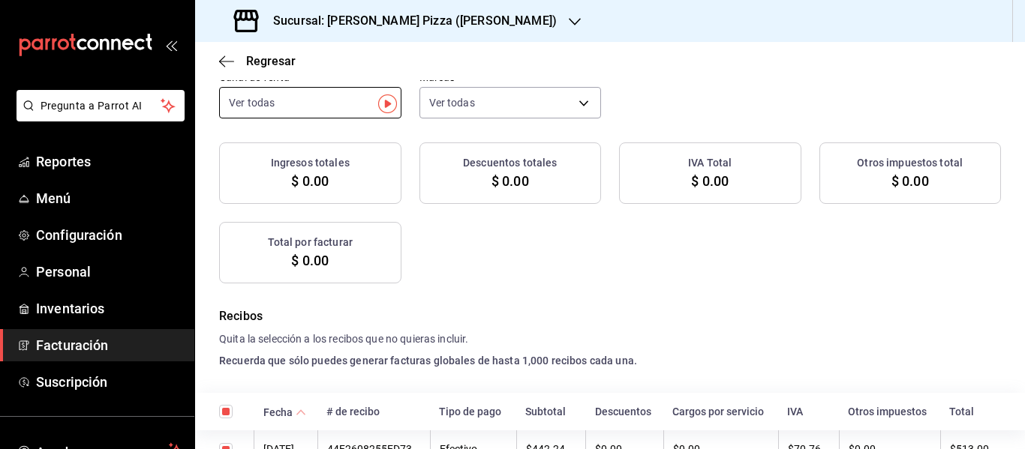
checkbox input "true"
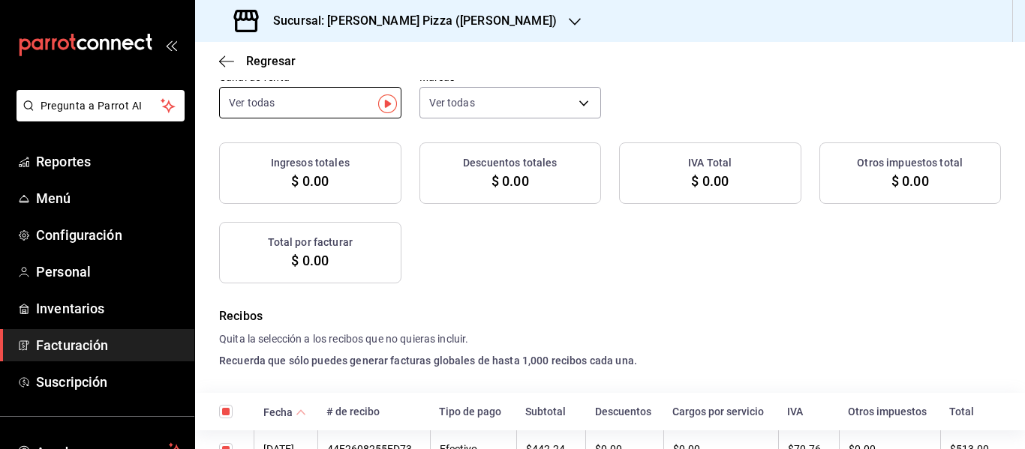
checkbox input "true"
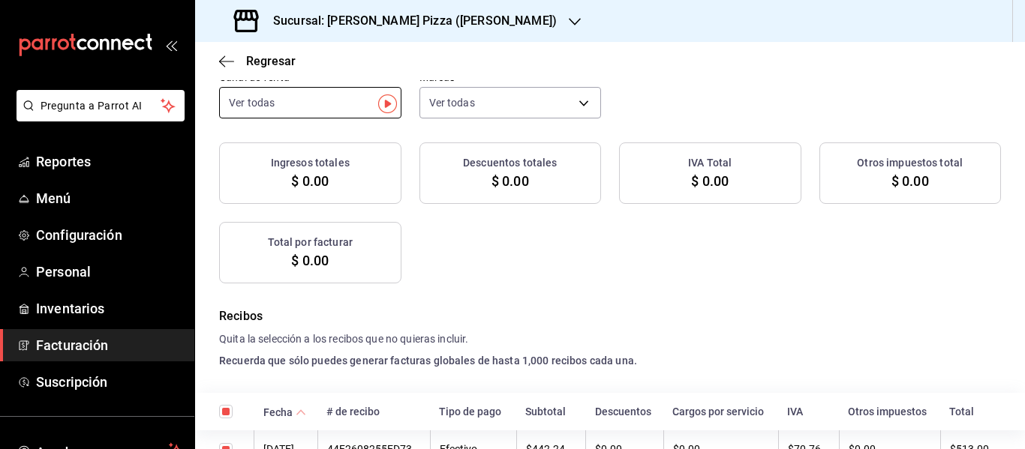
checkbox input "true"
click at [440, 256] on body "Pregunta a Parrot AI Reportes Menú Configuración Personal Inventarios Facturaci…" at bounding box center [512, 224] width 1025 height 449
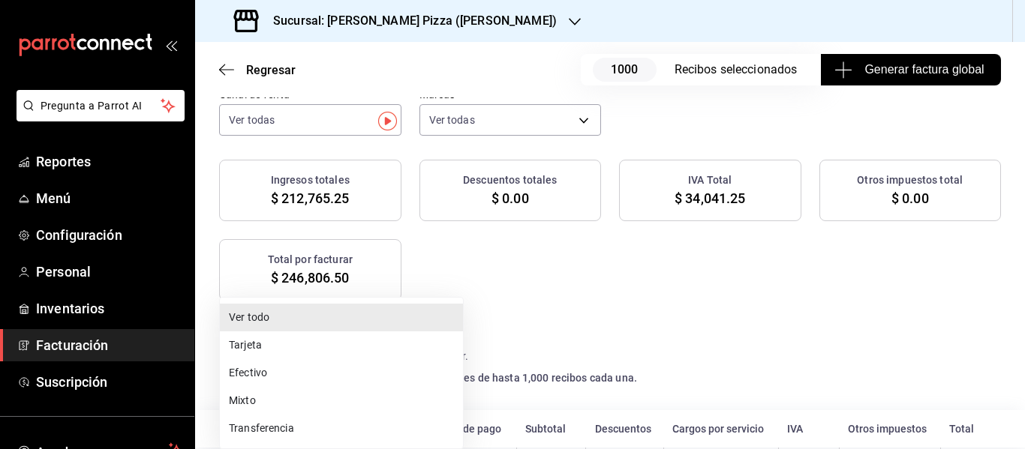
scroll to position [0, 0]
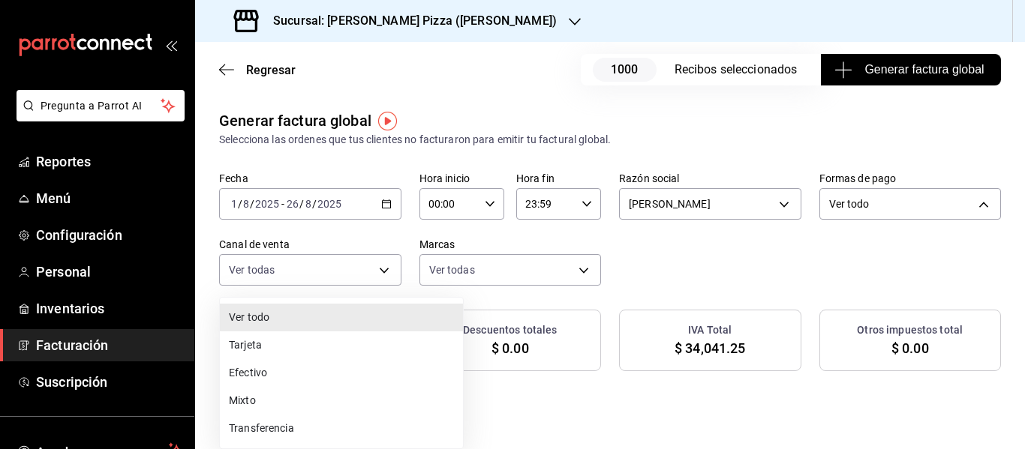
click at [349, 338] on li "Tarjeta" at bounding box center [341, 346] width 243 height 28
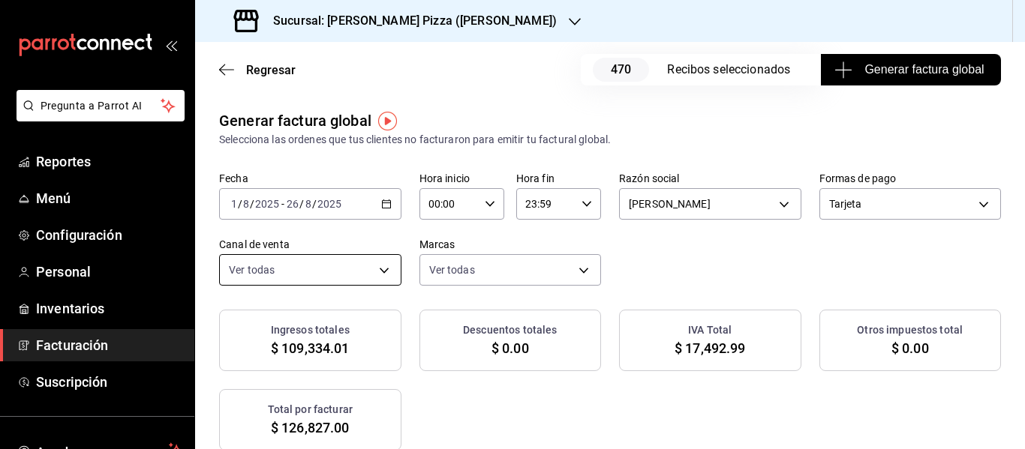
click at [701, 270] on body "Pregunta a Parrot AI Reportes Menú Configuración Personal Inventarios Facturaci…" at bounding box center [512, 224] width 1025 height 449
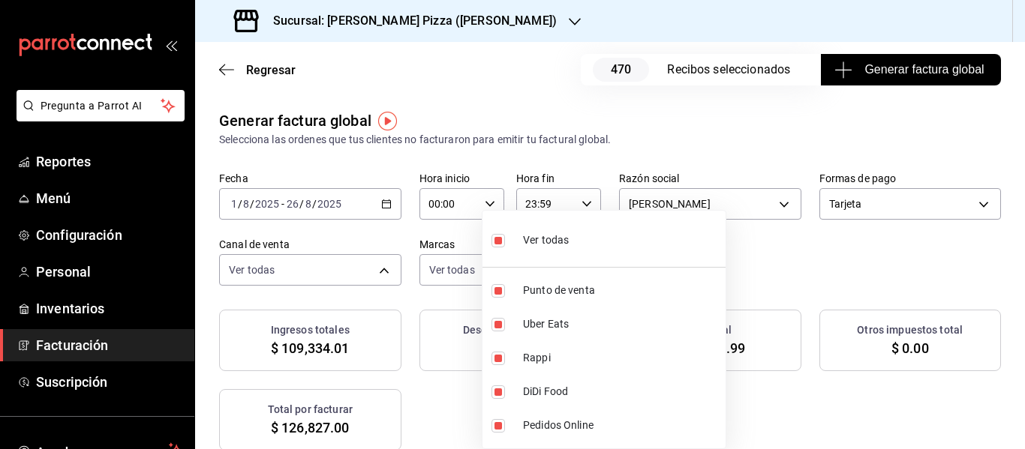
click at [815, 428] on div at bounding box center [512, 224] width 1025 height 449
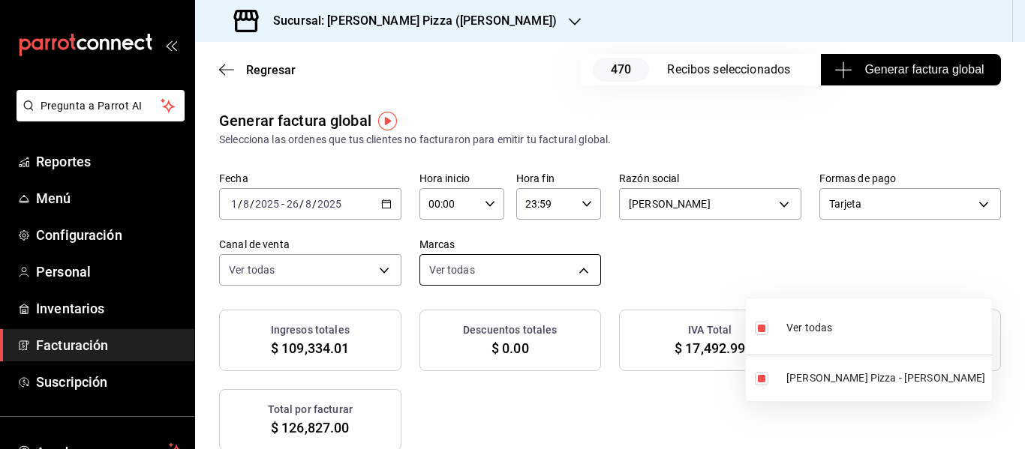
click at [918, 277] on body "Pregunta a Parrot AI Reportes Menú Configuración Personal Inventarios Facturaci…" at bounding box center [512, 224] width 1025 height 449
click at [826, 434] on div at bounding box center [512, 224] width 1025 height 449
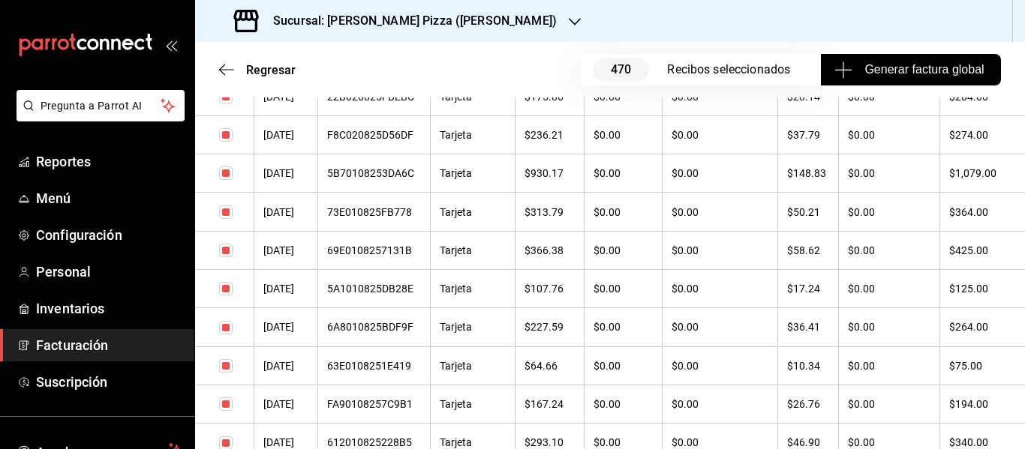
scroll to position [18320, 0]
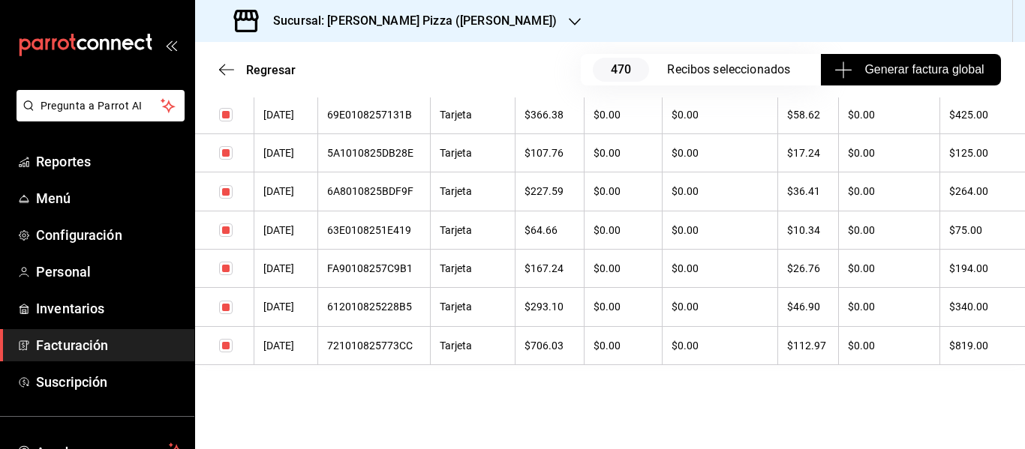
click at [921, 69] on span "Generar factura global" at bounding box center [910, 70] width 146 height 18
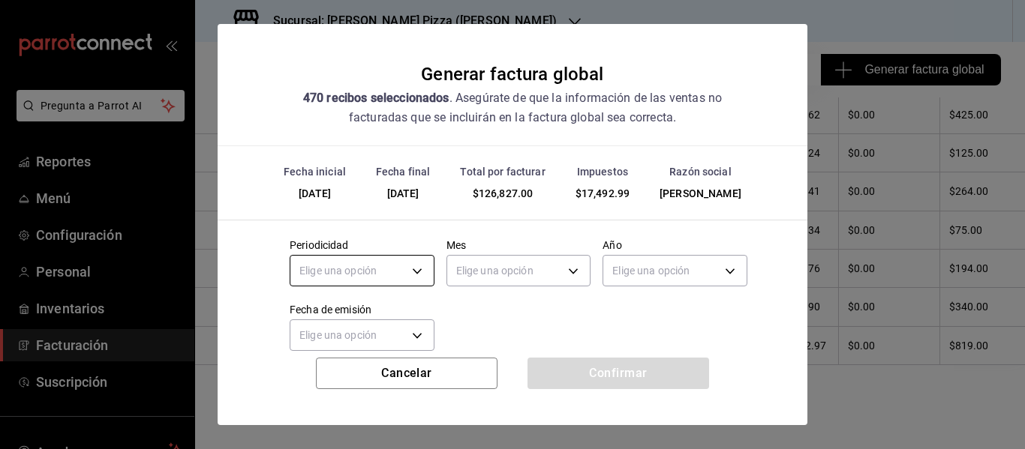
click at [406, 279] on body "Pregunta a Parrot AI Reportes Menú Configuración Personal Inventarios Facturaci…" at bounding box center [512, 224] width 1025 height 449
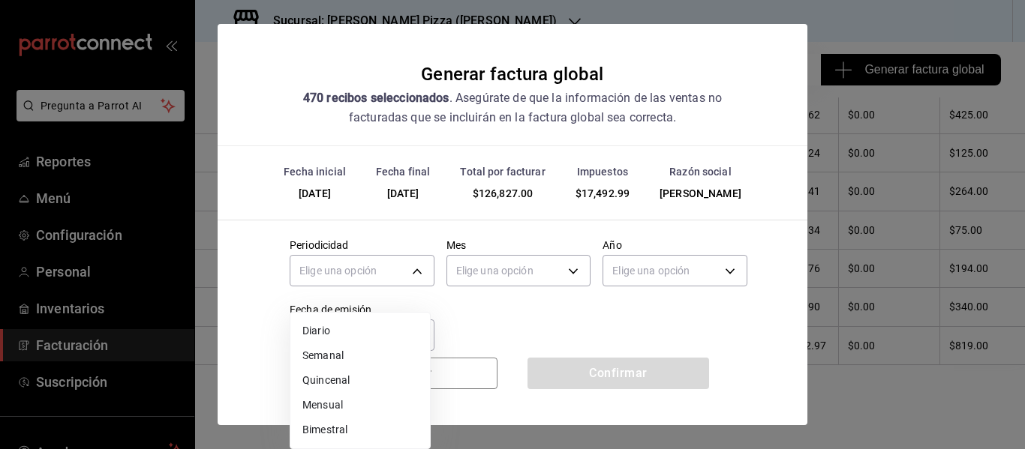
click at [341, 382] on li "Quincenal" at bounding box center [360, 380] width 140 height 25
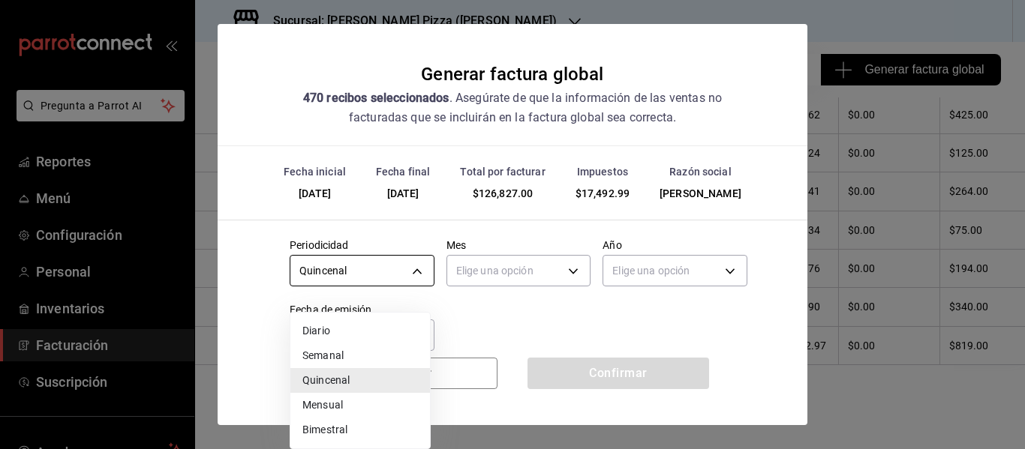
click at [421, 296] on body "Pregunta a Parrot AI Reportes Menú Configuración Personal Inventarios Facturaci…" at bounding box center [512, 224] width 1025 height 449
click at [401, 409] on li "Mensual" at bounding box center [360, 405] width 140 height 25
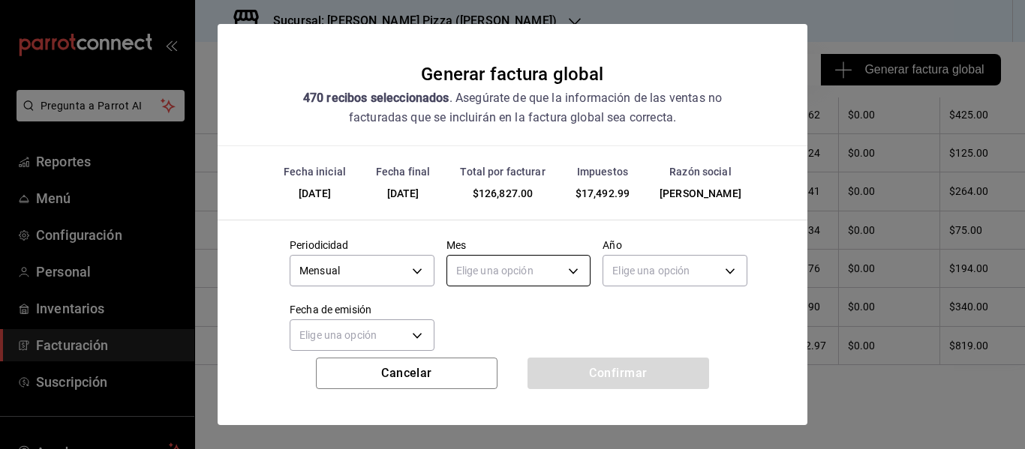
click at [540, 289] on body "Pregunta a Parrot AI Reportes Menú Configuración Personal Inventarios Facturaci…" at bounding box center [512, 224] width 1025 height 449
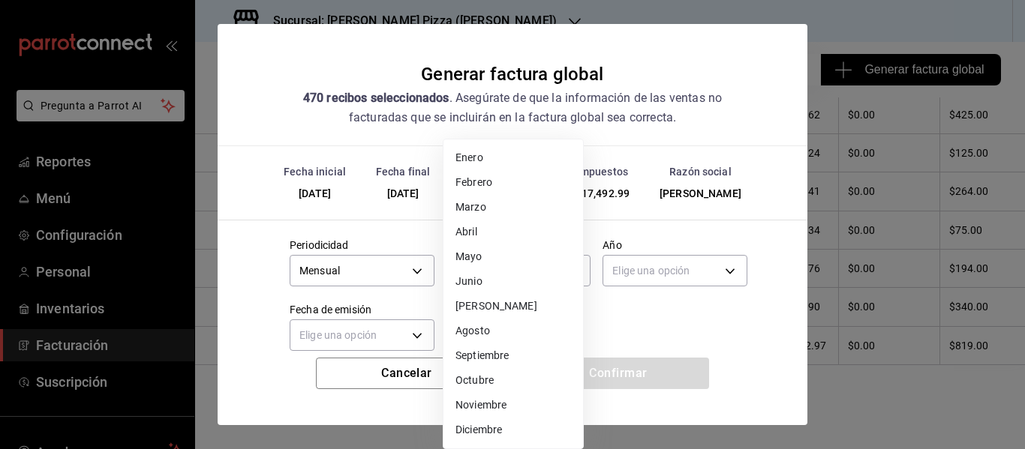
click at [505, 338] on li "Agosto" at bounding box center [513, 331] width 140 height 25
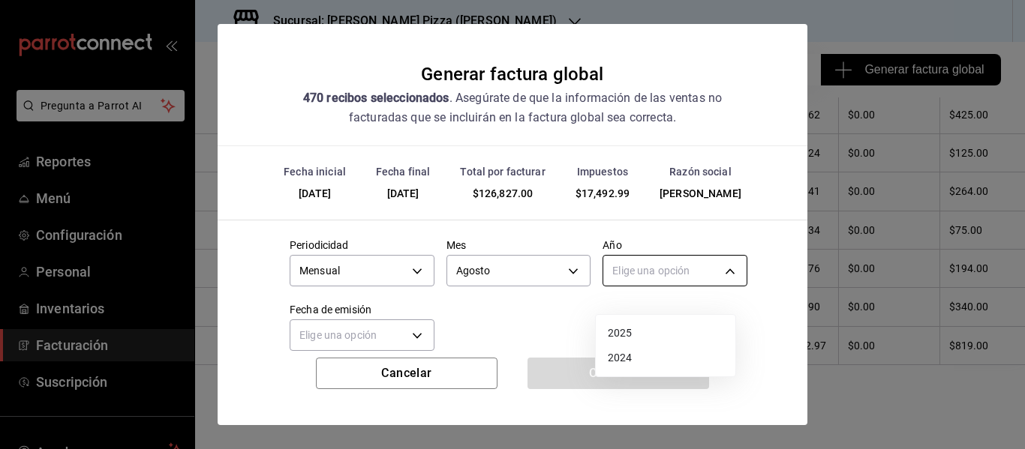
click at [625, 290] on body "Pregunta a Parrot AI Reportes Menú Configuración Personal Inventarios Facturaci…" at bounding box center [512, 224] width 1025 height 449
click at [629, 335] on li "2025" at bounding box center [666, 333] width 140 height 25
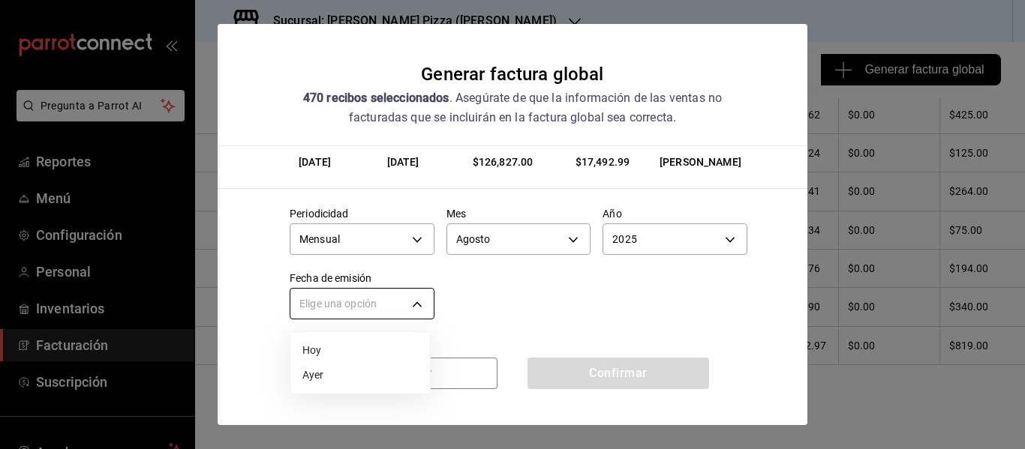
click at [413, 308] on body "Pregunta a Parrot AI Reportes Menú Configuración Personal Inventarios Facturaci…" at bounding box center [512, 224] width 1025 height 449
click at [356, 353] on li "Hoy" at bounding box center [360, 350] width 140 height 25
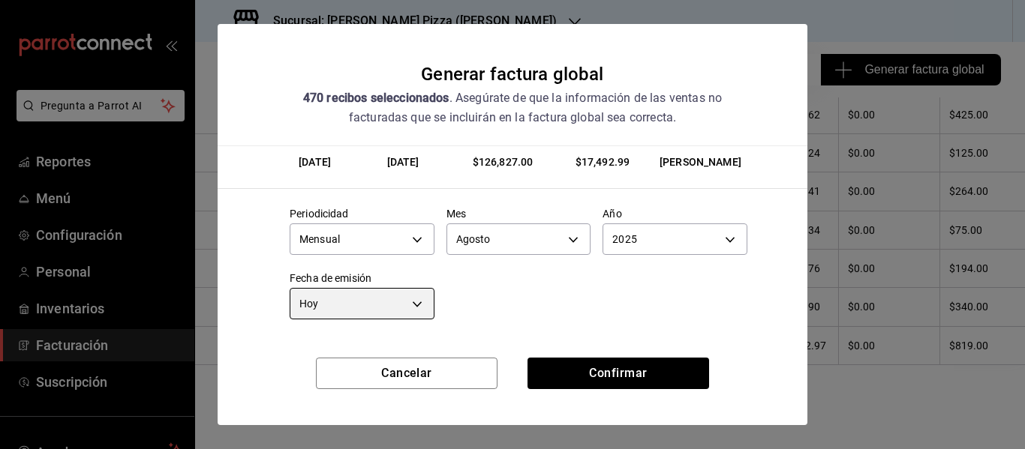
scroll to position [0, 0]
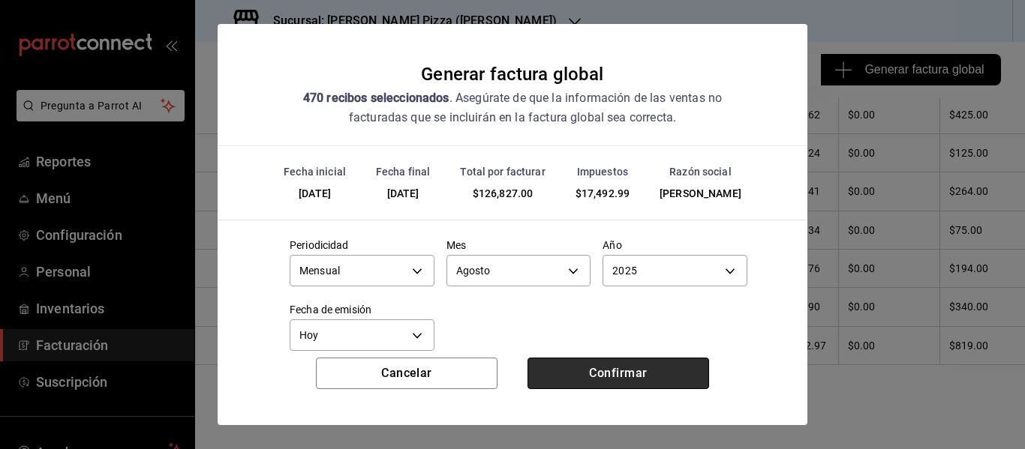
click at [650, 371] on button "Confirmar" at bounding box center [618, 374] width 182 height 32
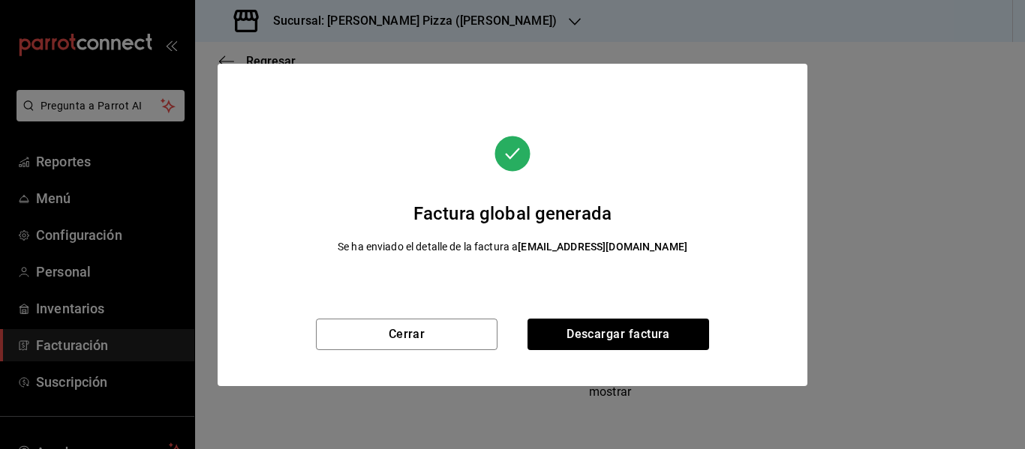
scroll to position [326, 0]
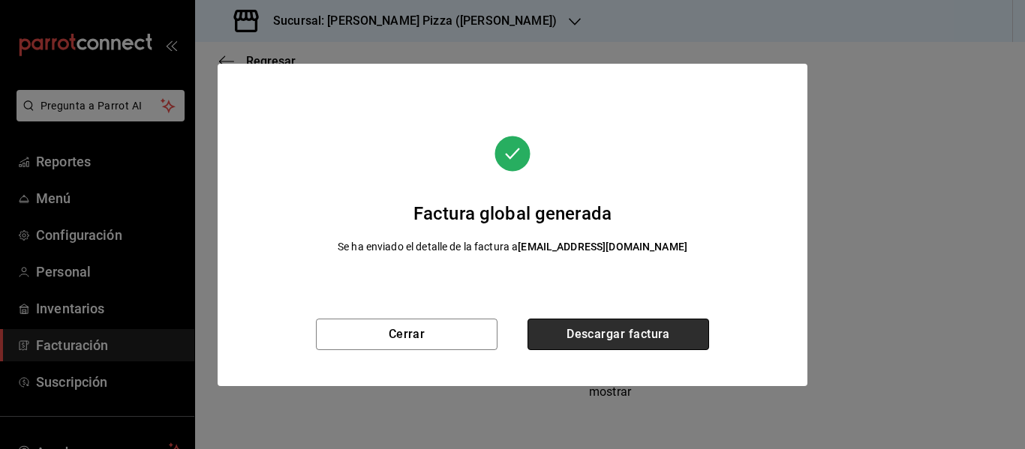
click at [680, 341] on button "Descargar factura" at bounding box center [618, 335] width 182 height 32
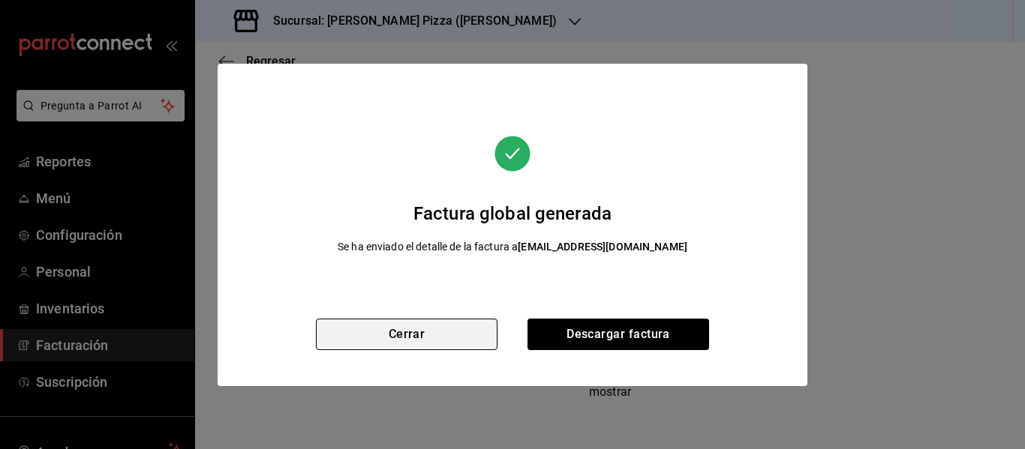
click at [419, 332] on button "Cerrar" at bounding box center [407, 335] width 182 height 32
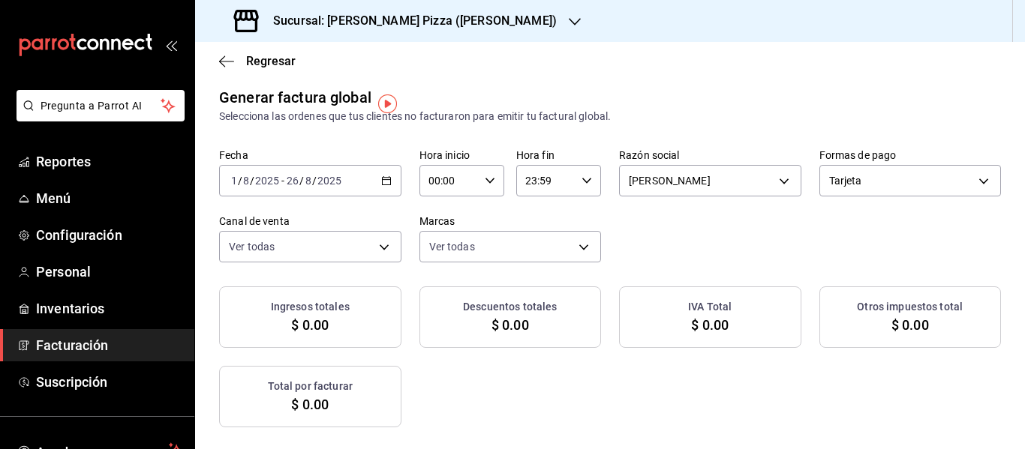
scroll to position [0, 0]
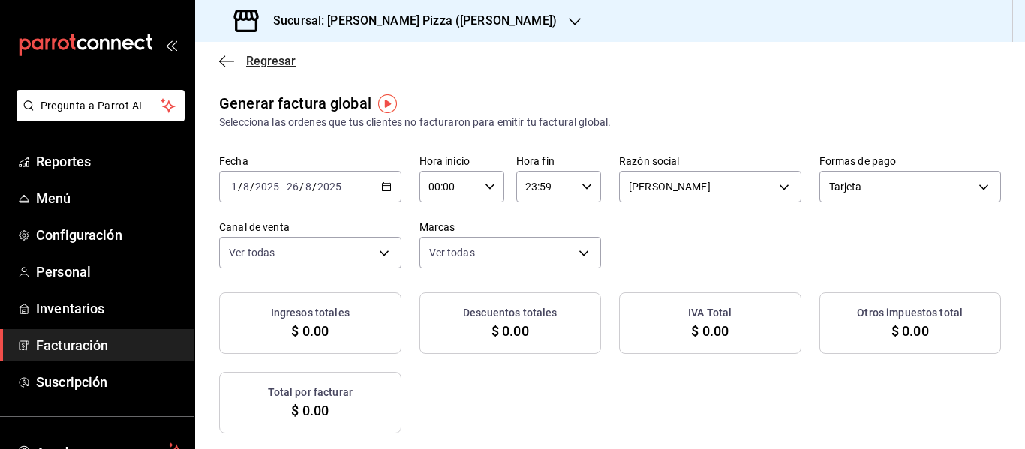
click at [232, 61] on icon "button" at bounding box center [226, 61] width 15 height 1
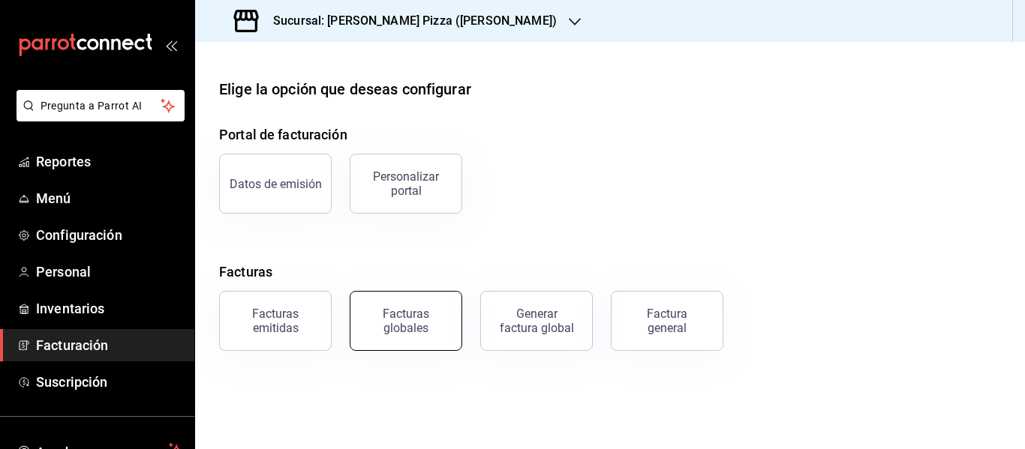
click at [402, 339] on button "Facturas globales" at bounding box center [406, 321] width 113 height 60
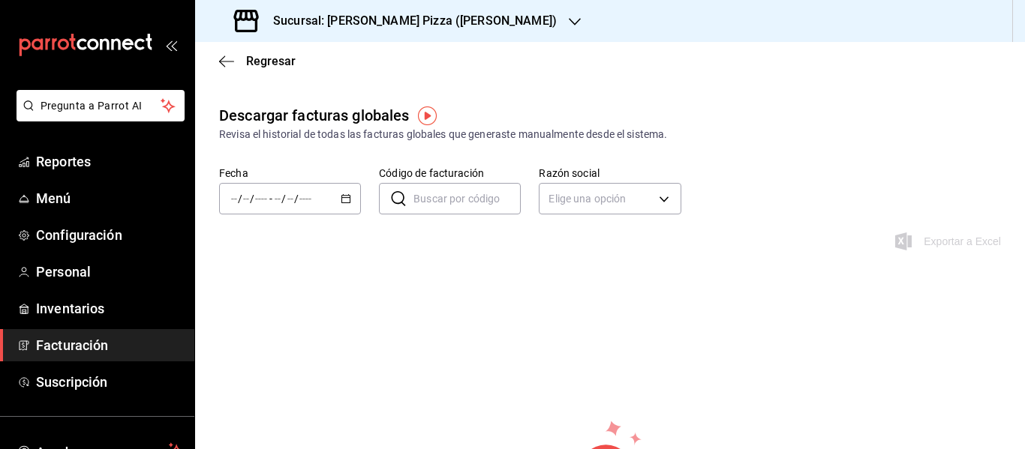
click at [340, 209] on div "/ / - / /" at bounding box center [290, 199] width 142 height 32
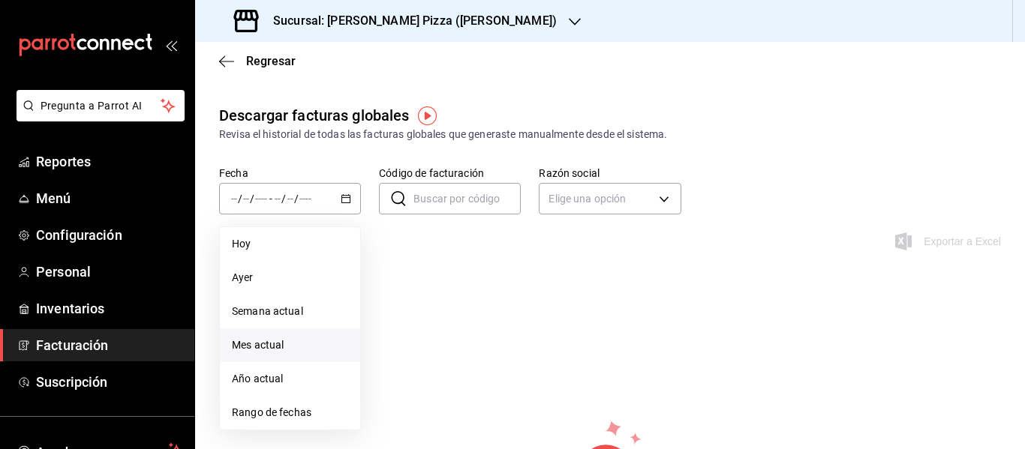
click at [254, 344] on span "Mes actual" at bounding box center [290, 346] width 116 height 16
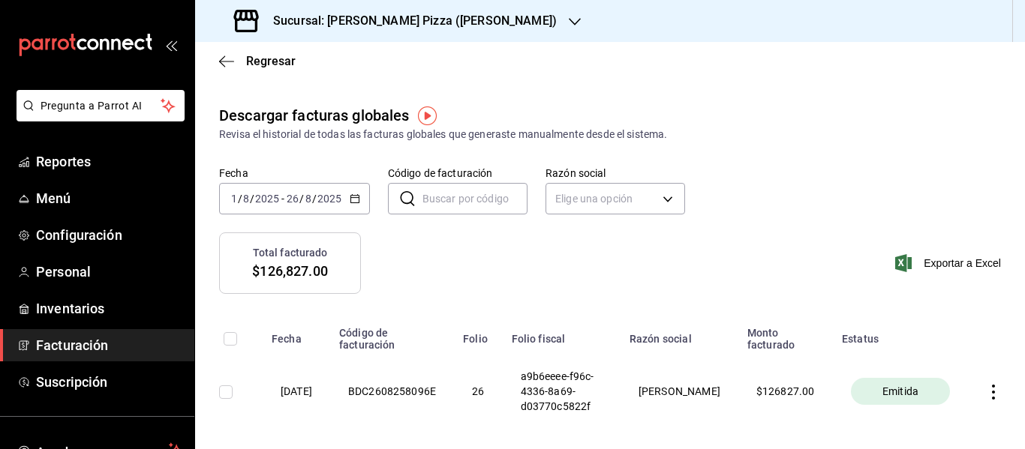
click at [420, 119] on img "button" at bounding box center [427, 116] width 19 height 19
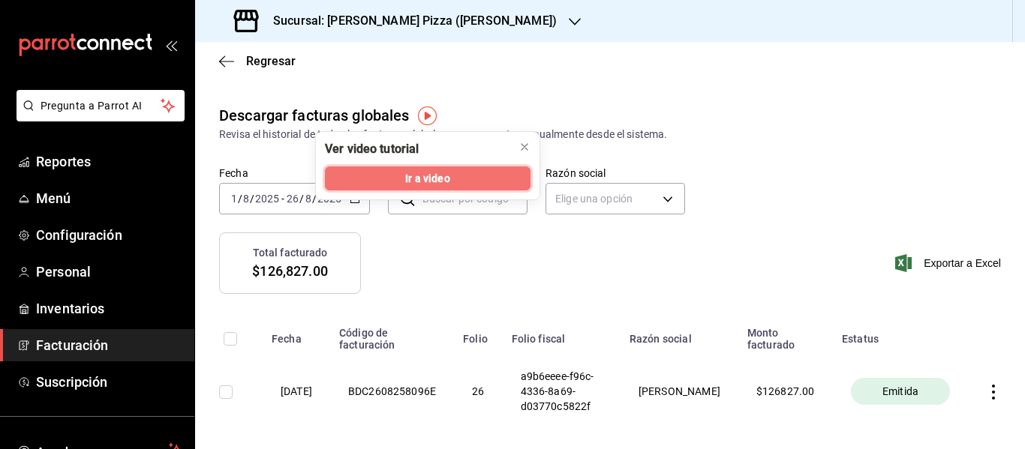
click at [454, 184] on button "Ir a video" at bounding box center [428, 179] width 206 height 24
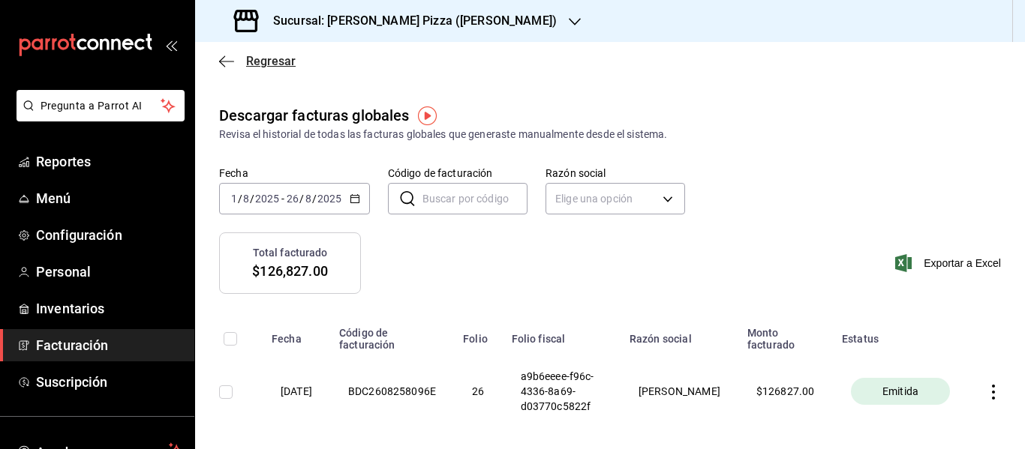
click at [224, 64] on icon "button" at bounding box center [226, 62] width 15 height 14
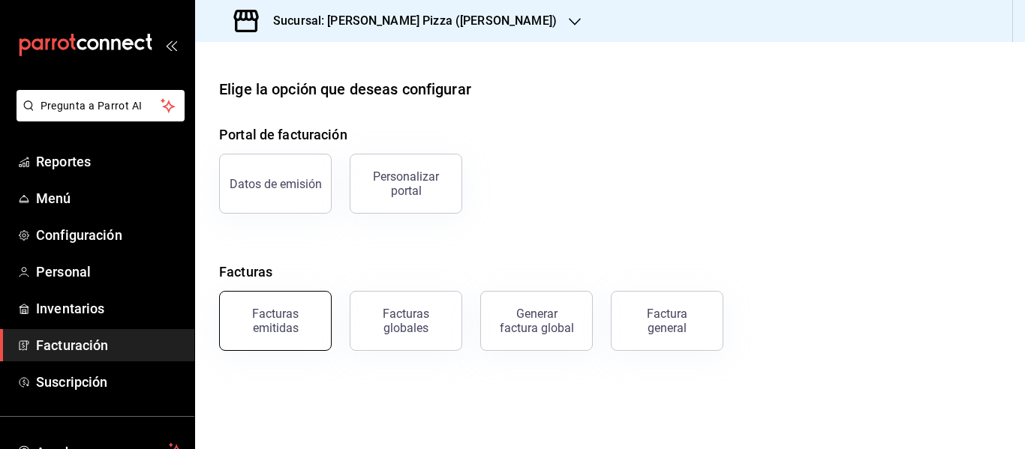
click at [296, 315] on div "Facturas emitidas" at bounding box center [275, 321] width 93 height 29
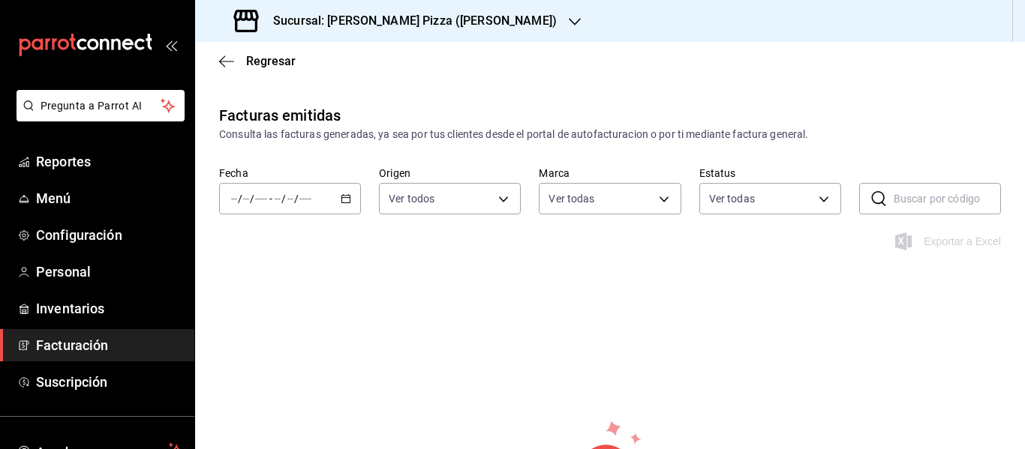
click at [299, 207] on div "/ / - / /" at bounding box center [290, 199] width 142 height 32
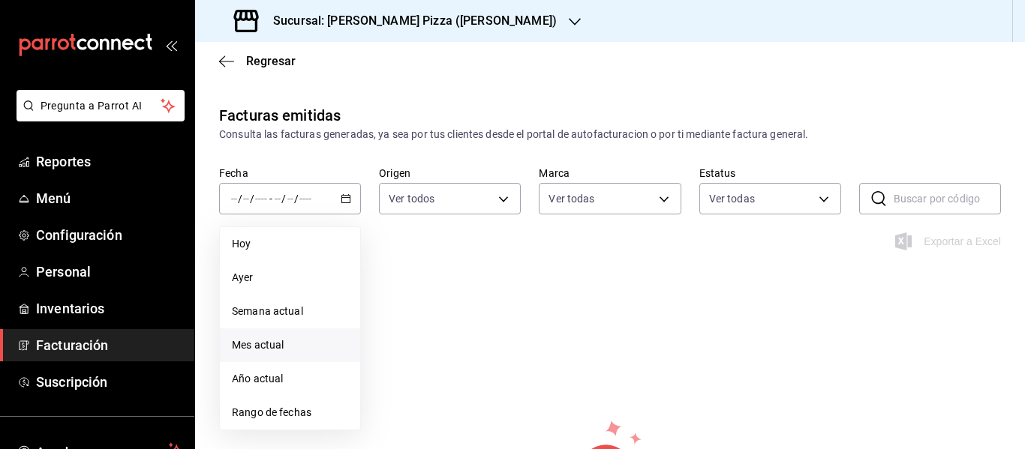
click at [290, 351] on span "Mes actual" at bounding box center [290, 346] width 116 height 16
